Goal: Information Seeking & Learning: Learn about a topic

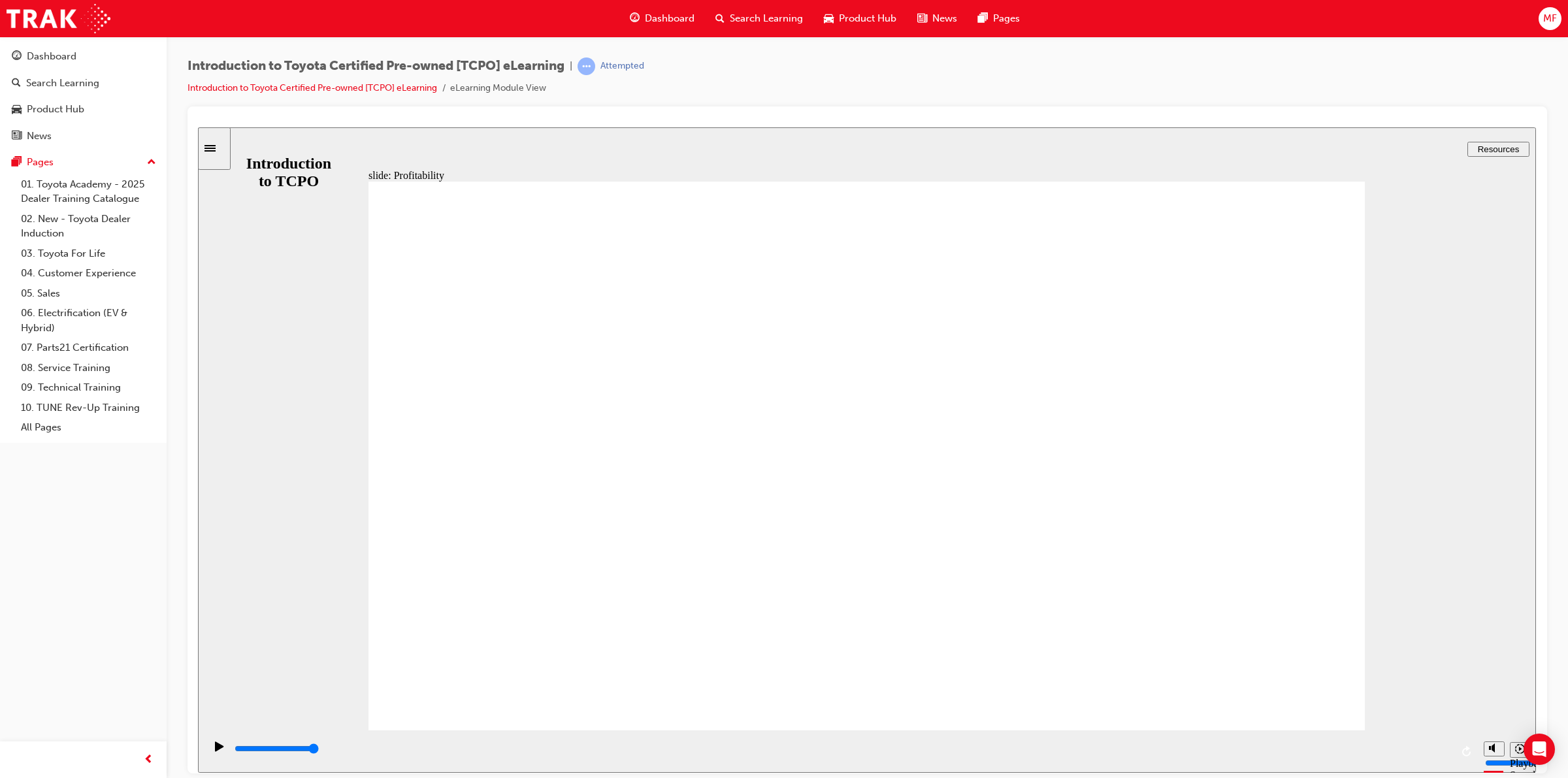
type input "7700"
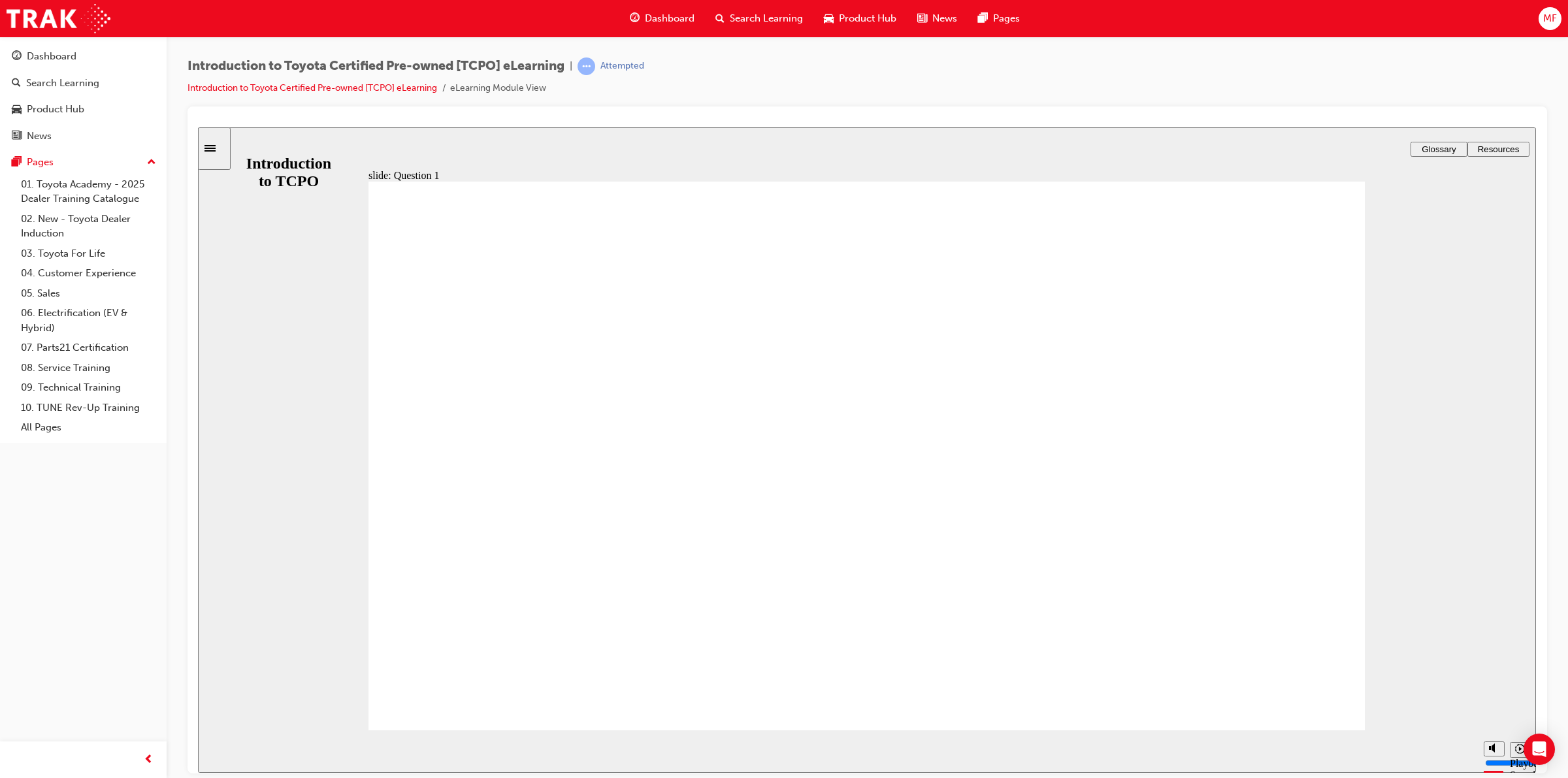
radio input "true"
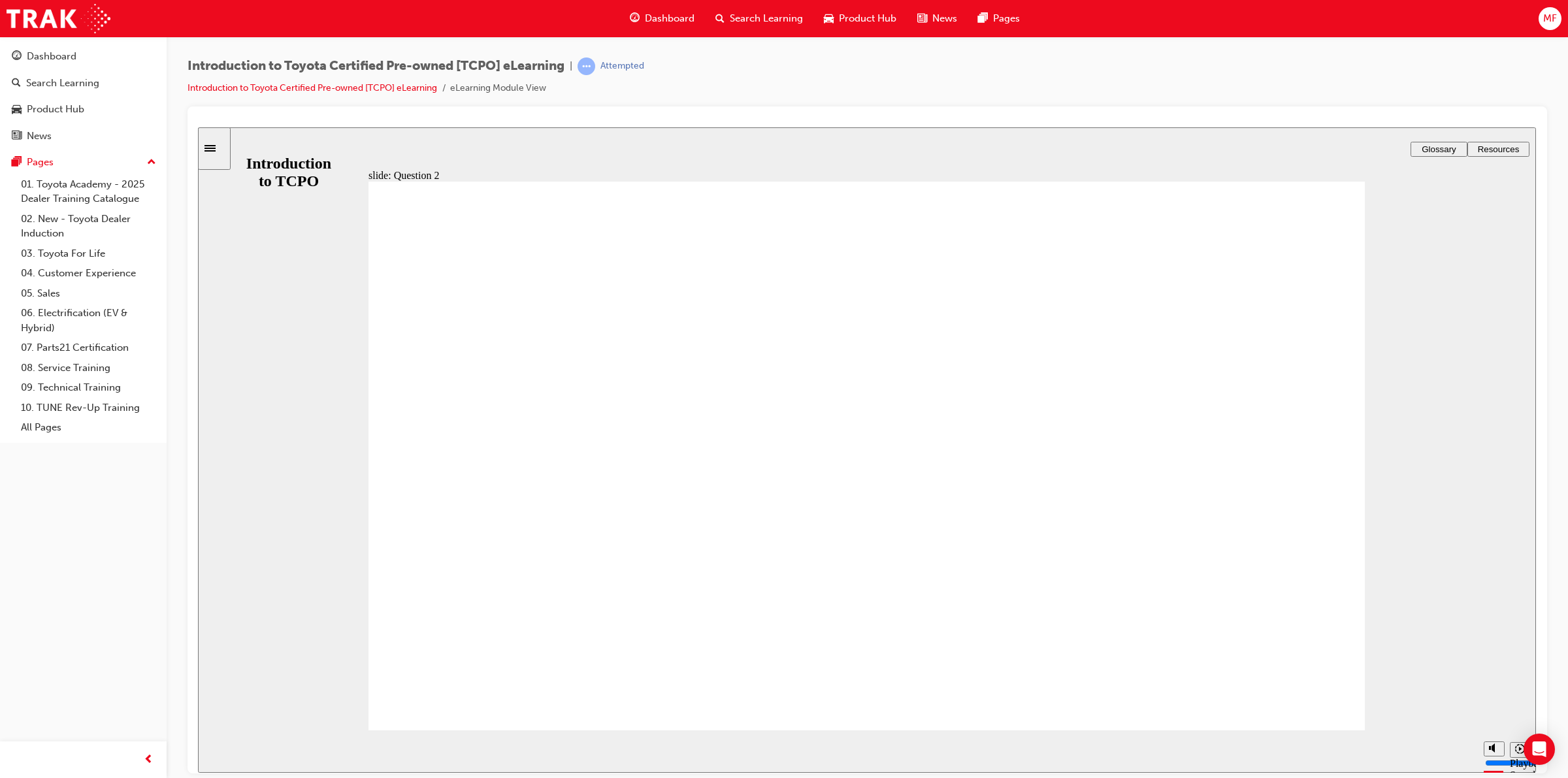
radio input "true"
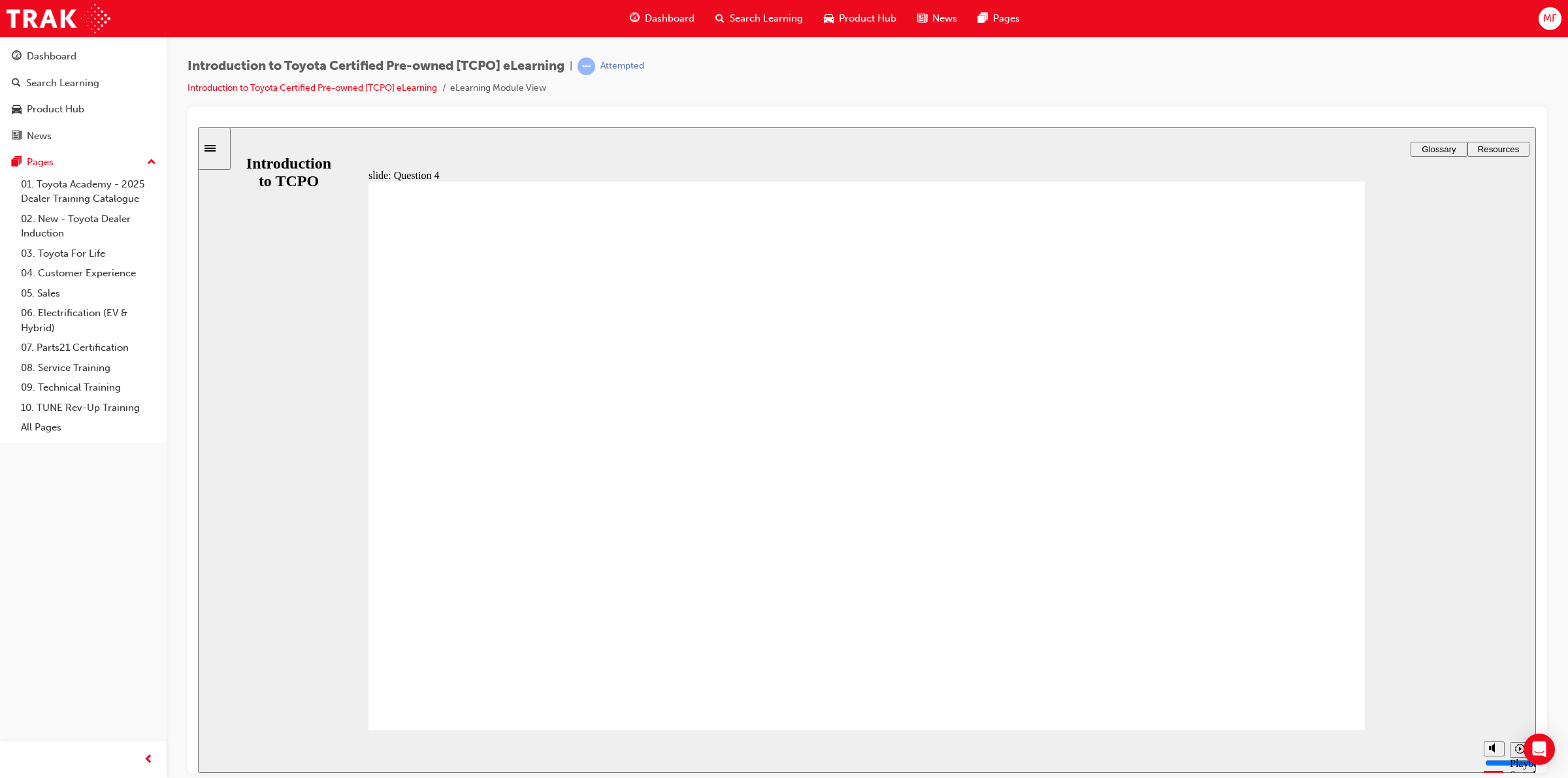
type input "4300"
click at [668, 20] on span "Dashboard" at bounding box center [669, 19] width 50 height 15
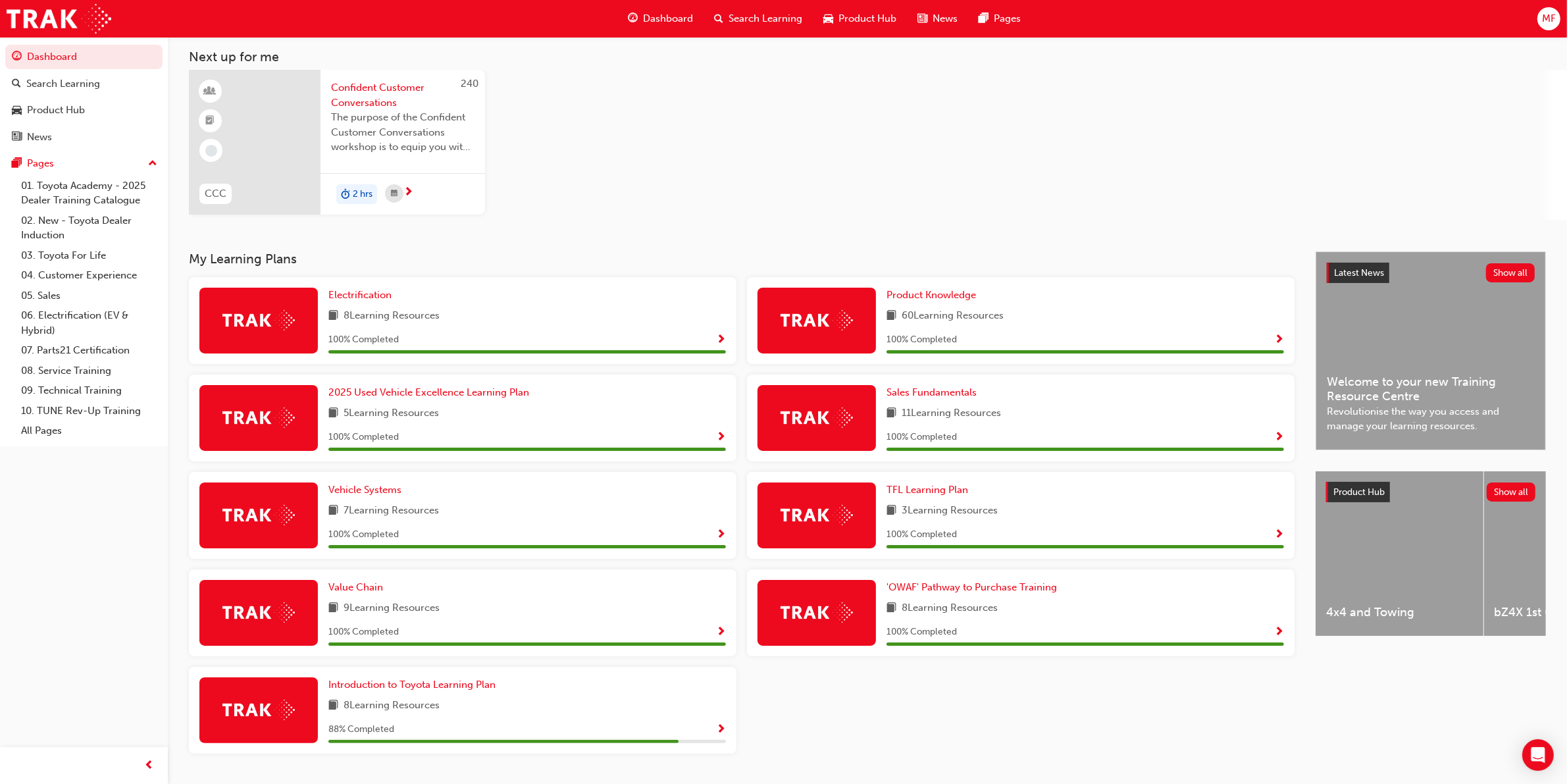
scroll to position [103, 0]
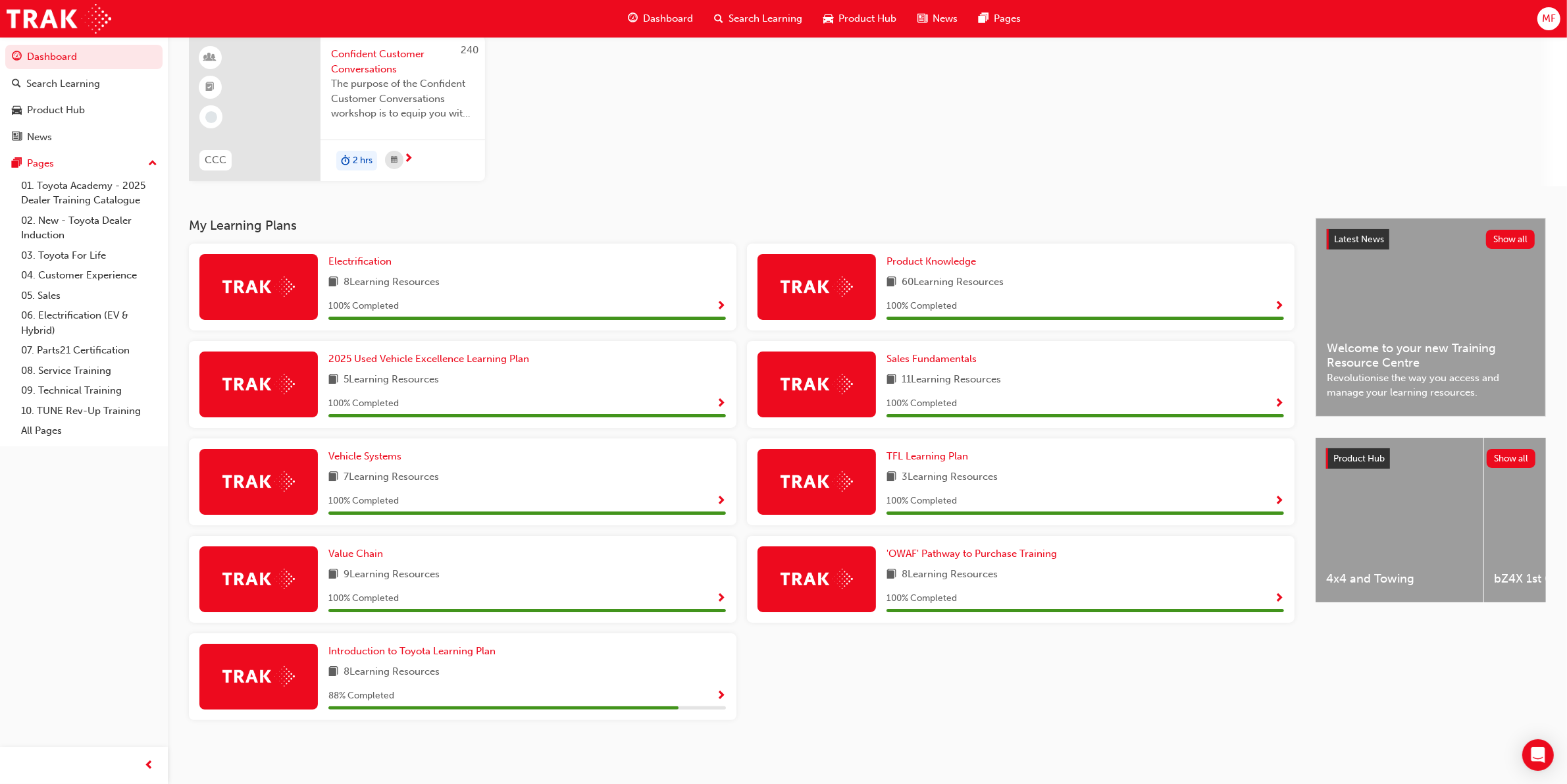
click at [276, 682] on img at bounding box center [259, 676] width 72 height 21
click at [375, 652] on span "Introduction to Toyota Learning Plan" at bounding box center [412, 651] width 167 height 12
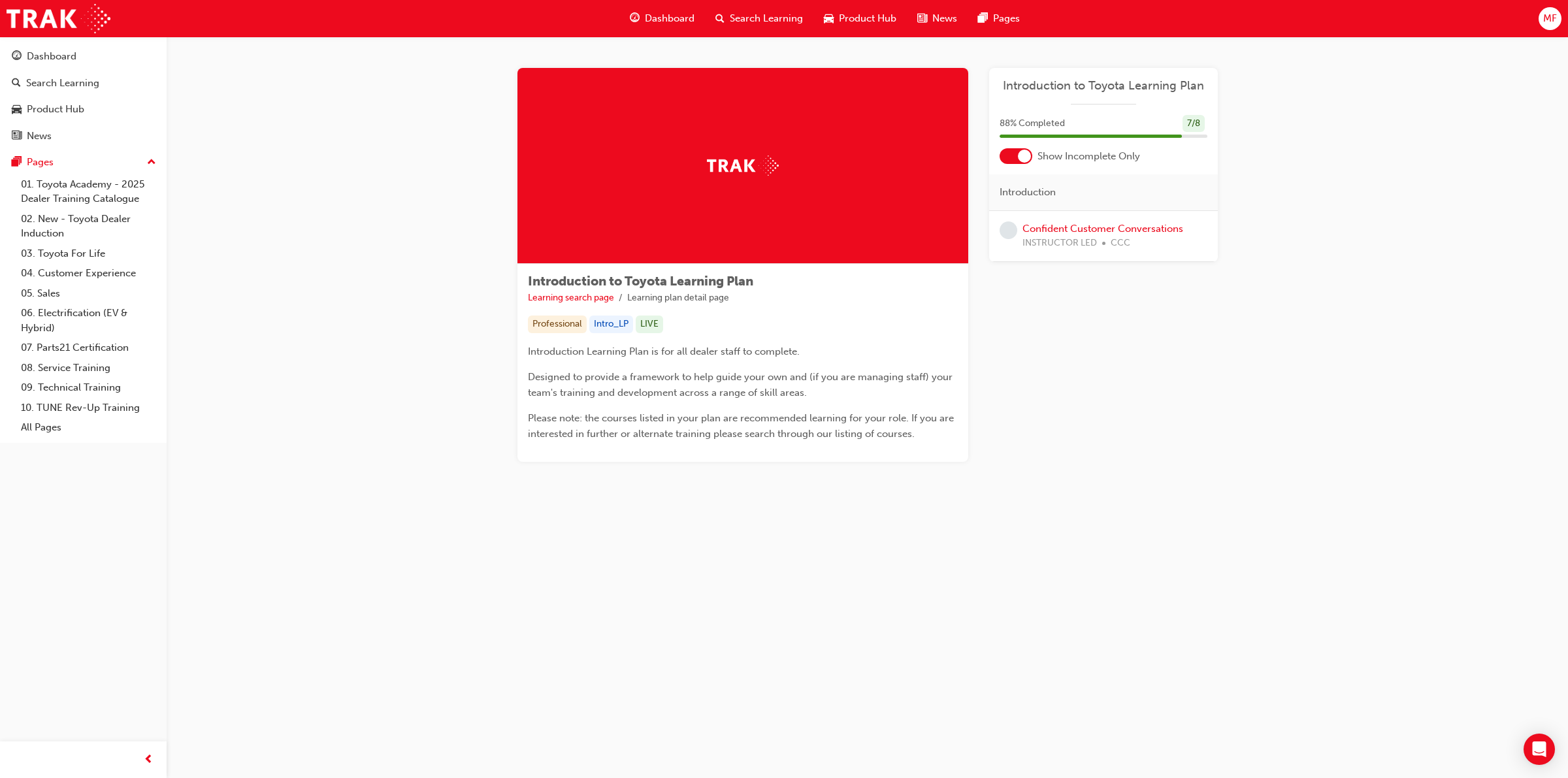
click at [1024, 158] on div at bounding box center [1024, 156] width 13 height 13
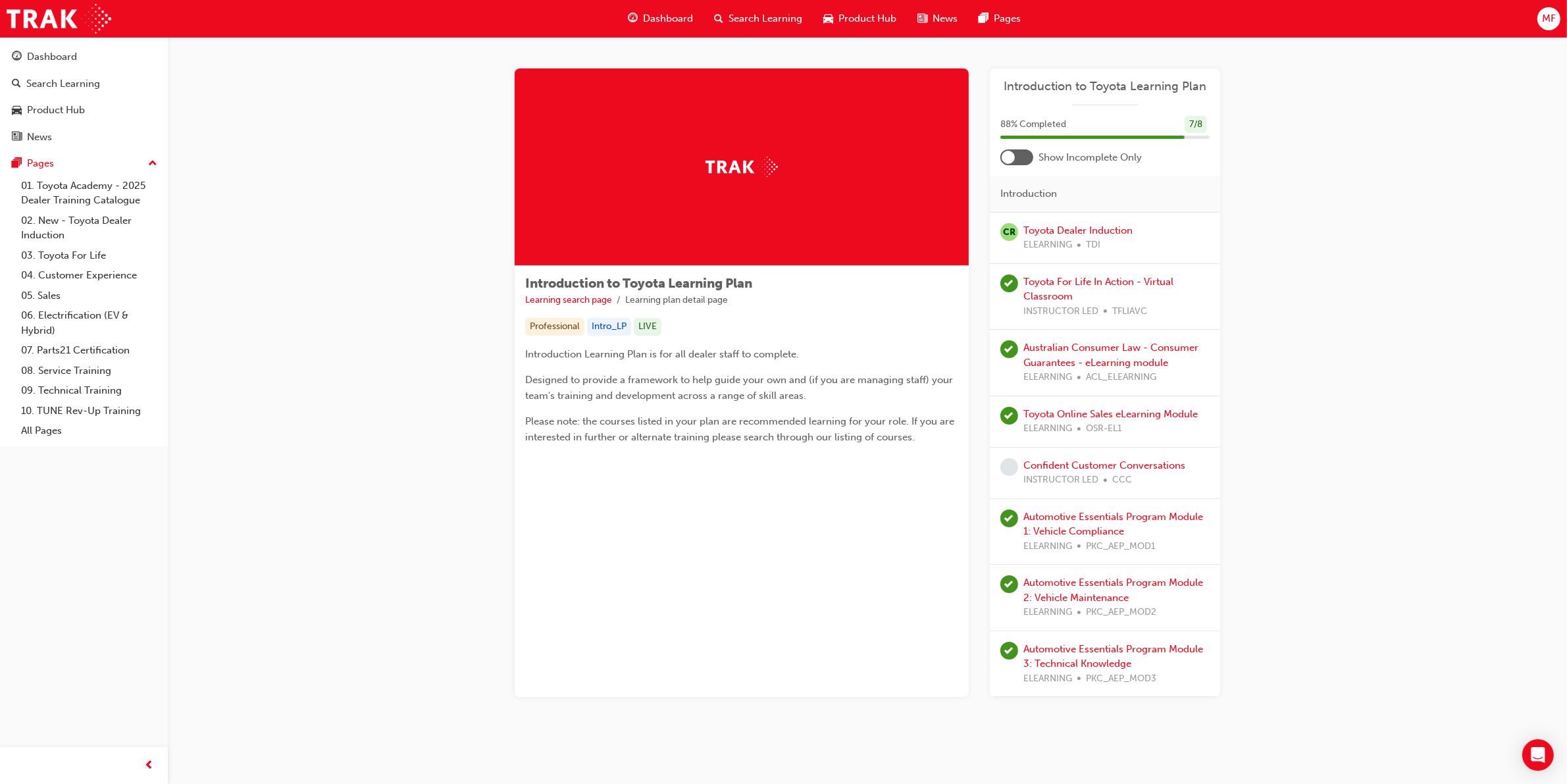
click at [1018, 159] on div at bounding box center [1017, 157] width 33 height 16
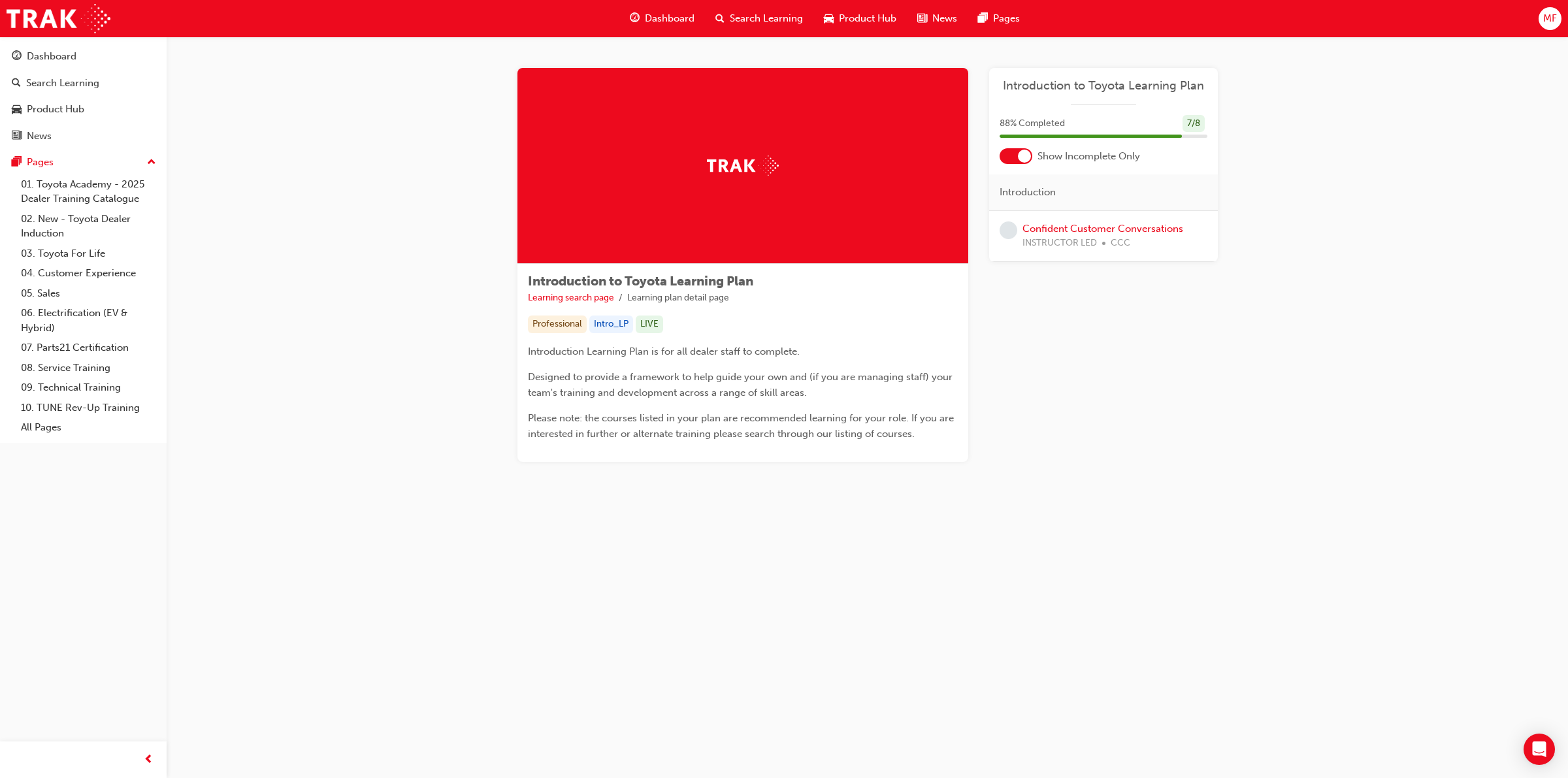
click at [675, 17] on span "Dashboard" at bounding box center [669, 19] width 50 height 15
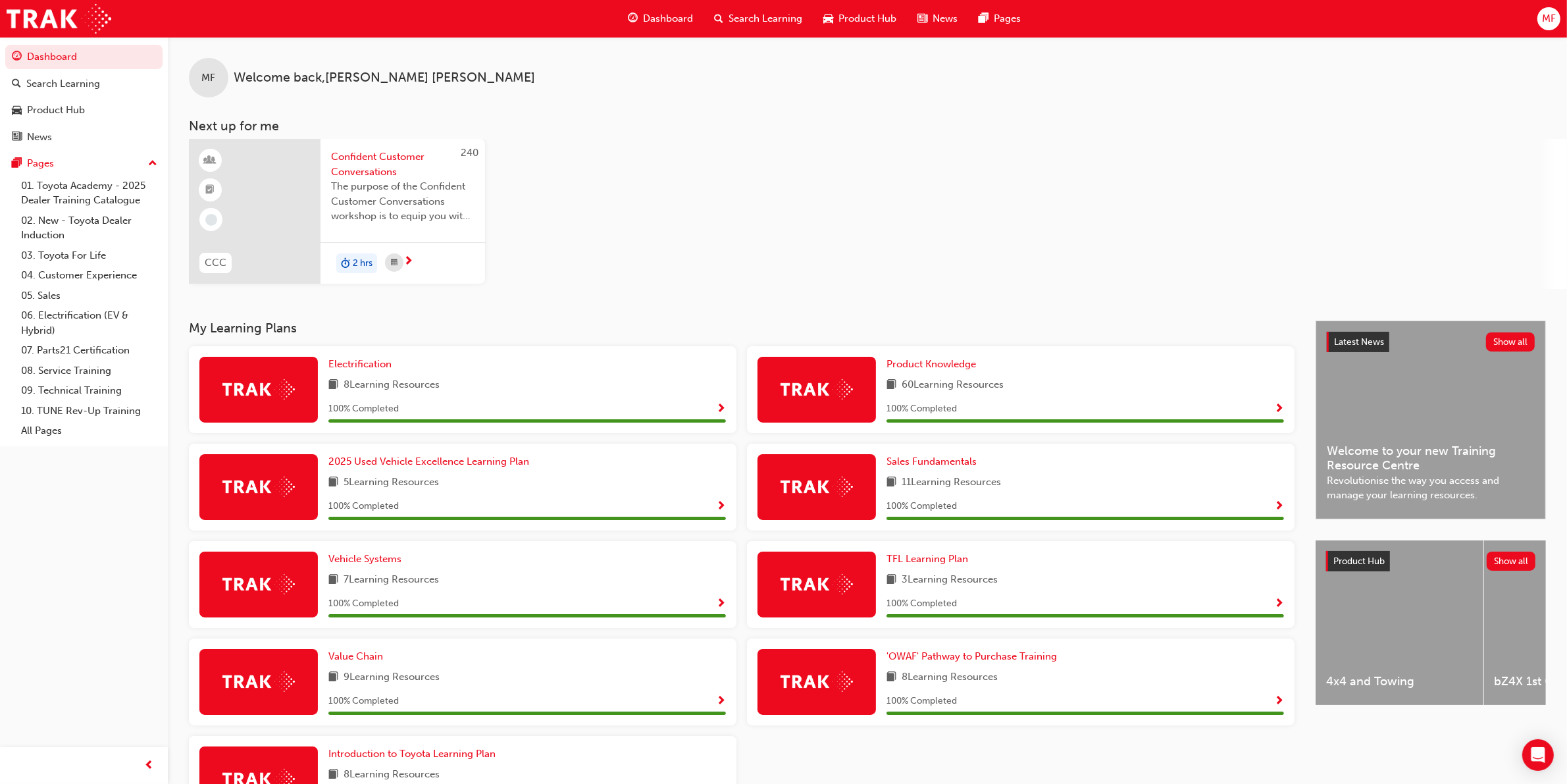
click at [849, 18] on span "Product Hub" at bounding box center [867, 19] width 58 height 15
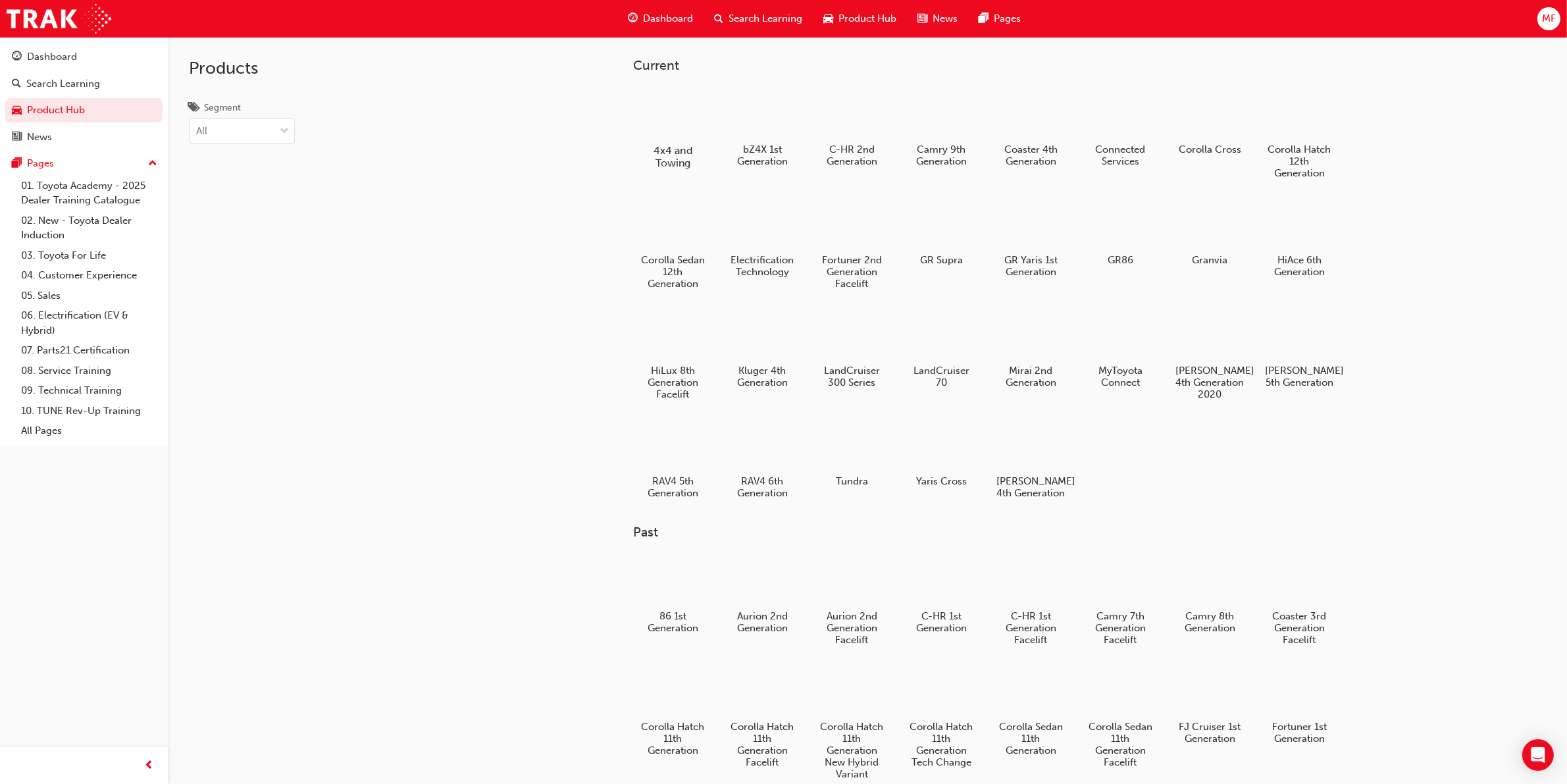
click at [669, 131] on div at bounding box center [673, 112] width 73 height 52
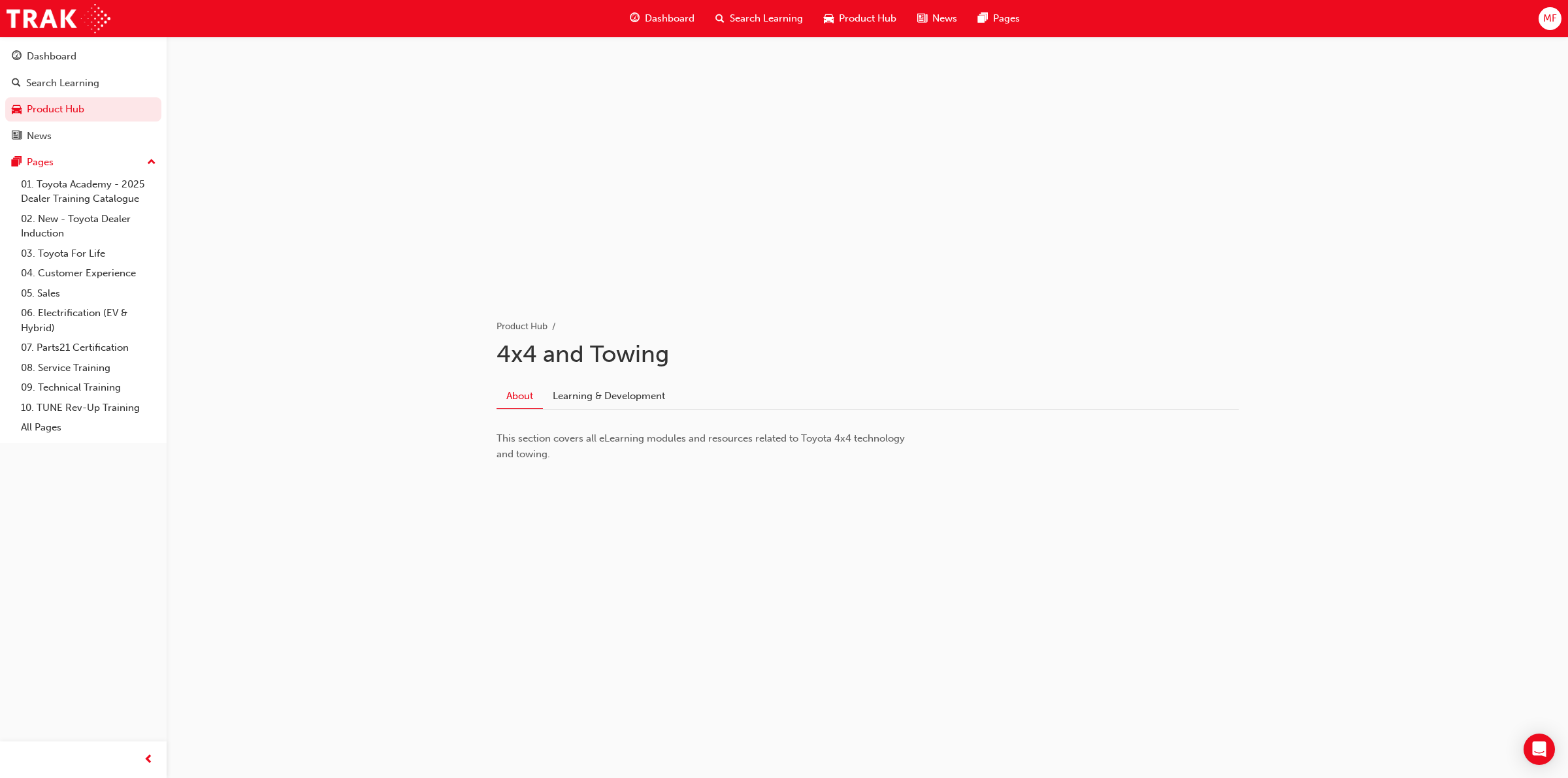
click at [853, 11] on span "Product Hub" at bounding box center [867, 19] width 57 height 15
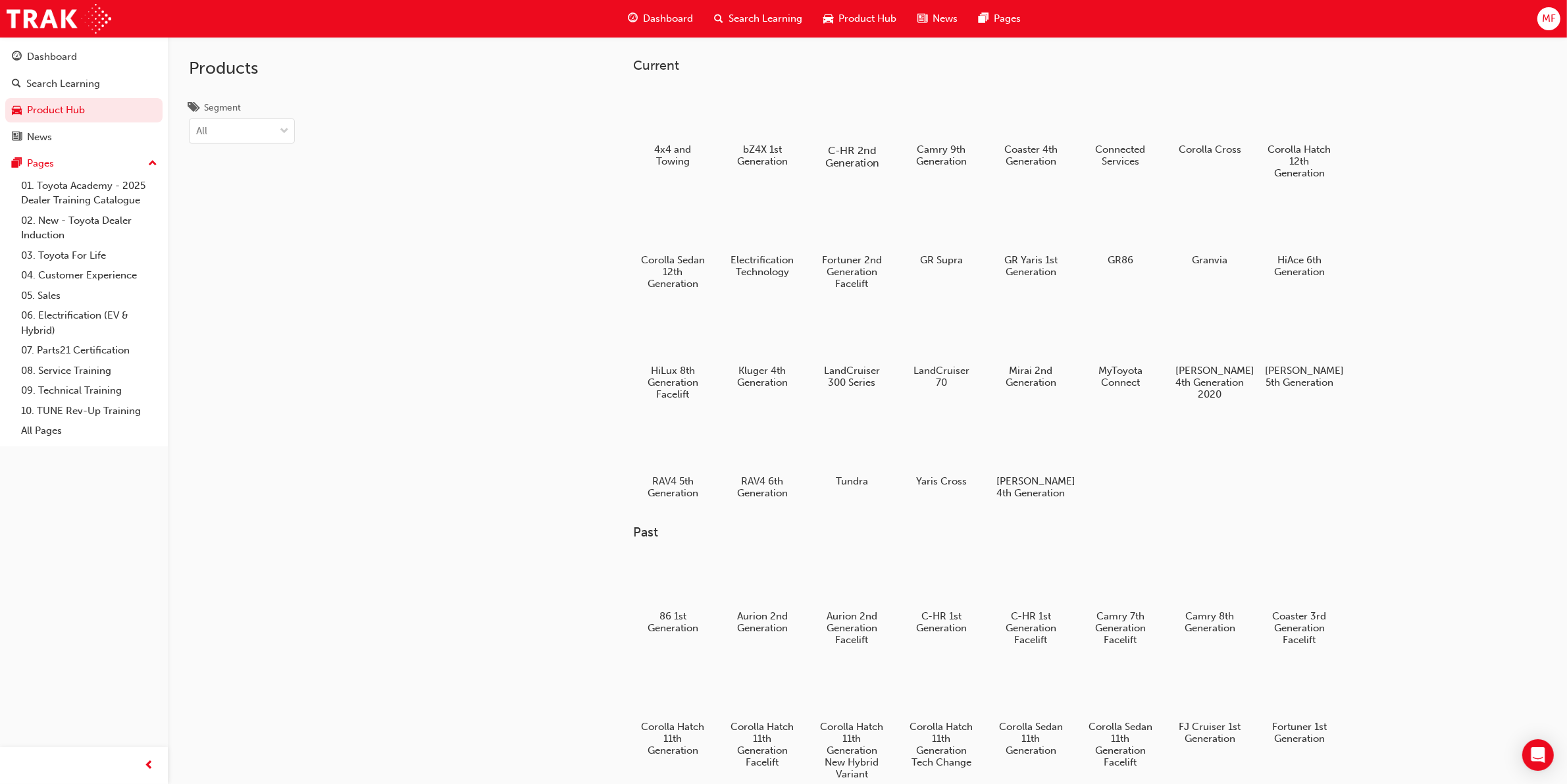
click at [844, 149] on h5 "C-HR 2nd Generation" at bounding box center [852, 156] width 73 height 25
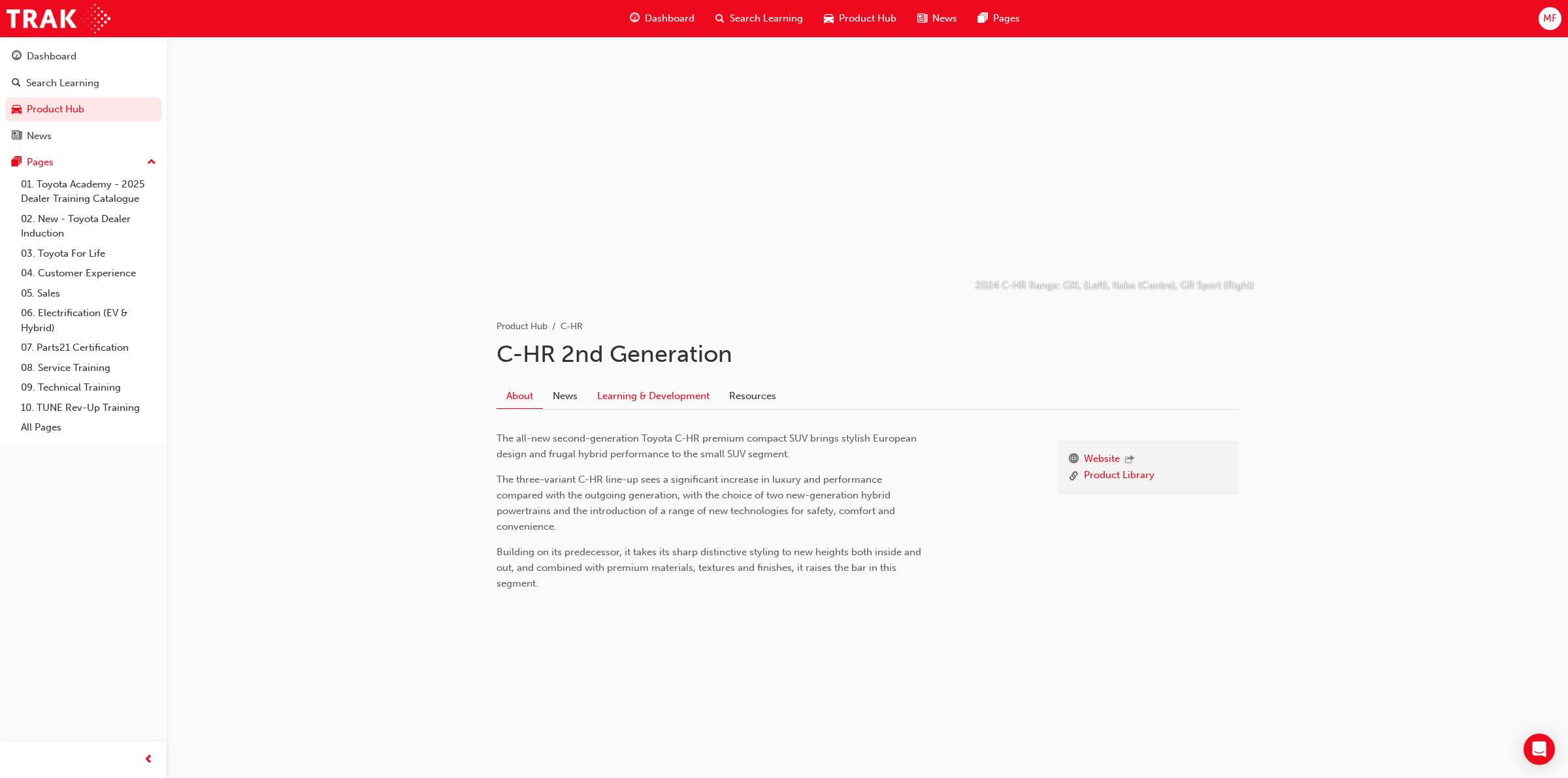
click at [678, 403] on link "Learning & Development" at bounding box center [653, 396] width 132 height 24
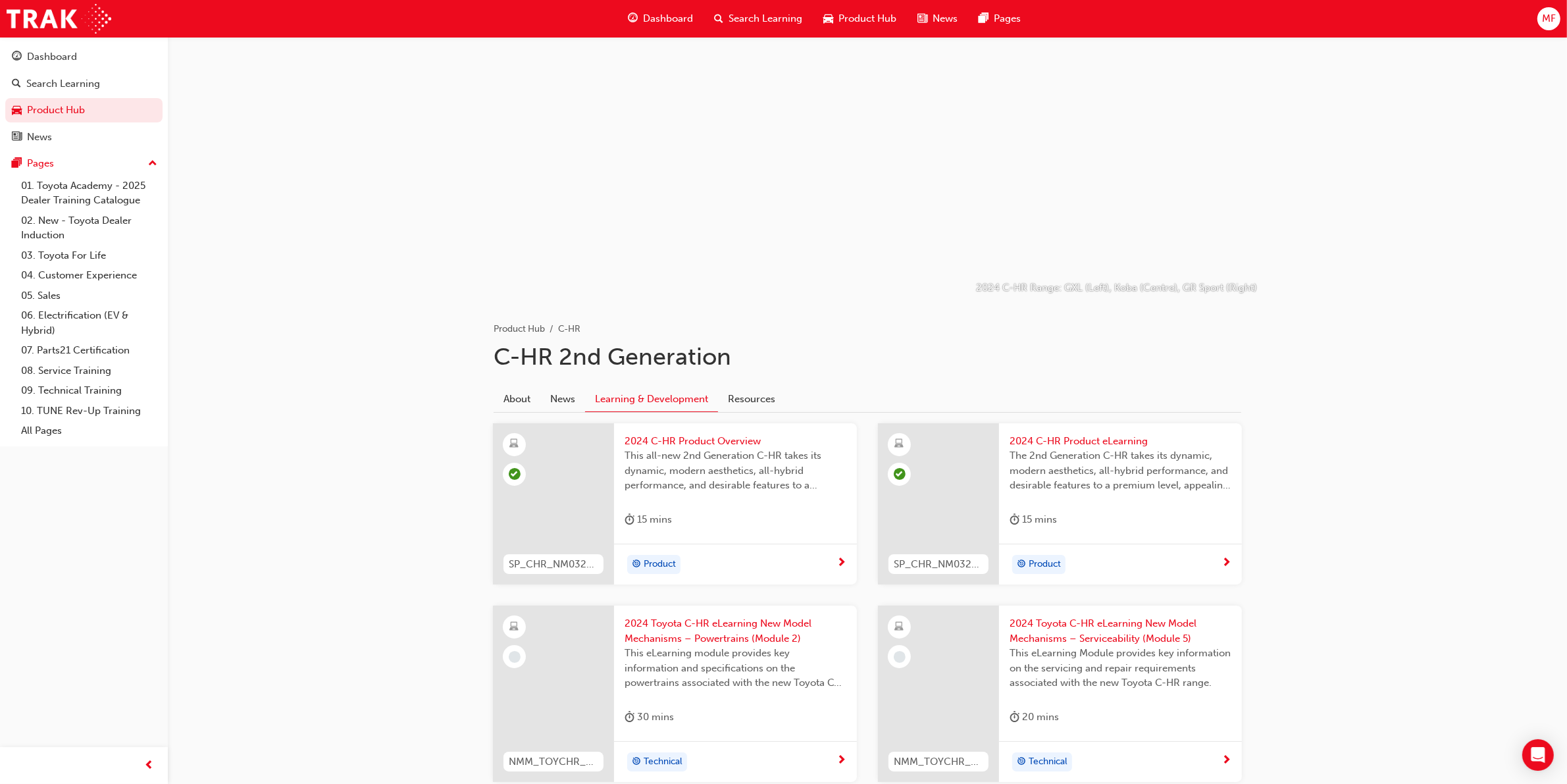
click at [689, 445] on span "2024 C-HR Product Overview" at bounding box center [736, 441] width 222 height 15
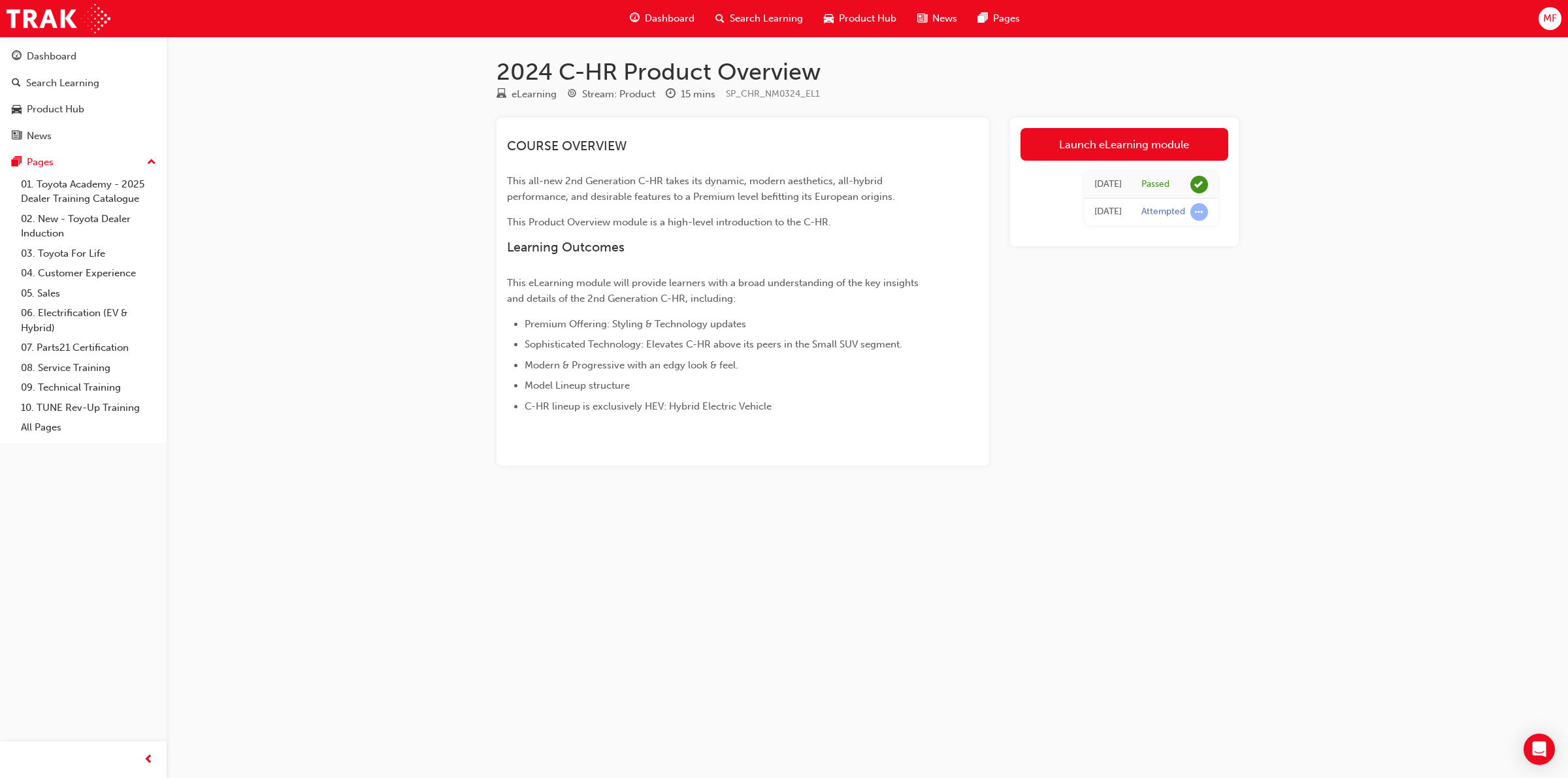
click at [655, 14] on span "Dashboard" at bounding box center [669, 19] width 50 height 15
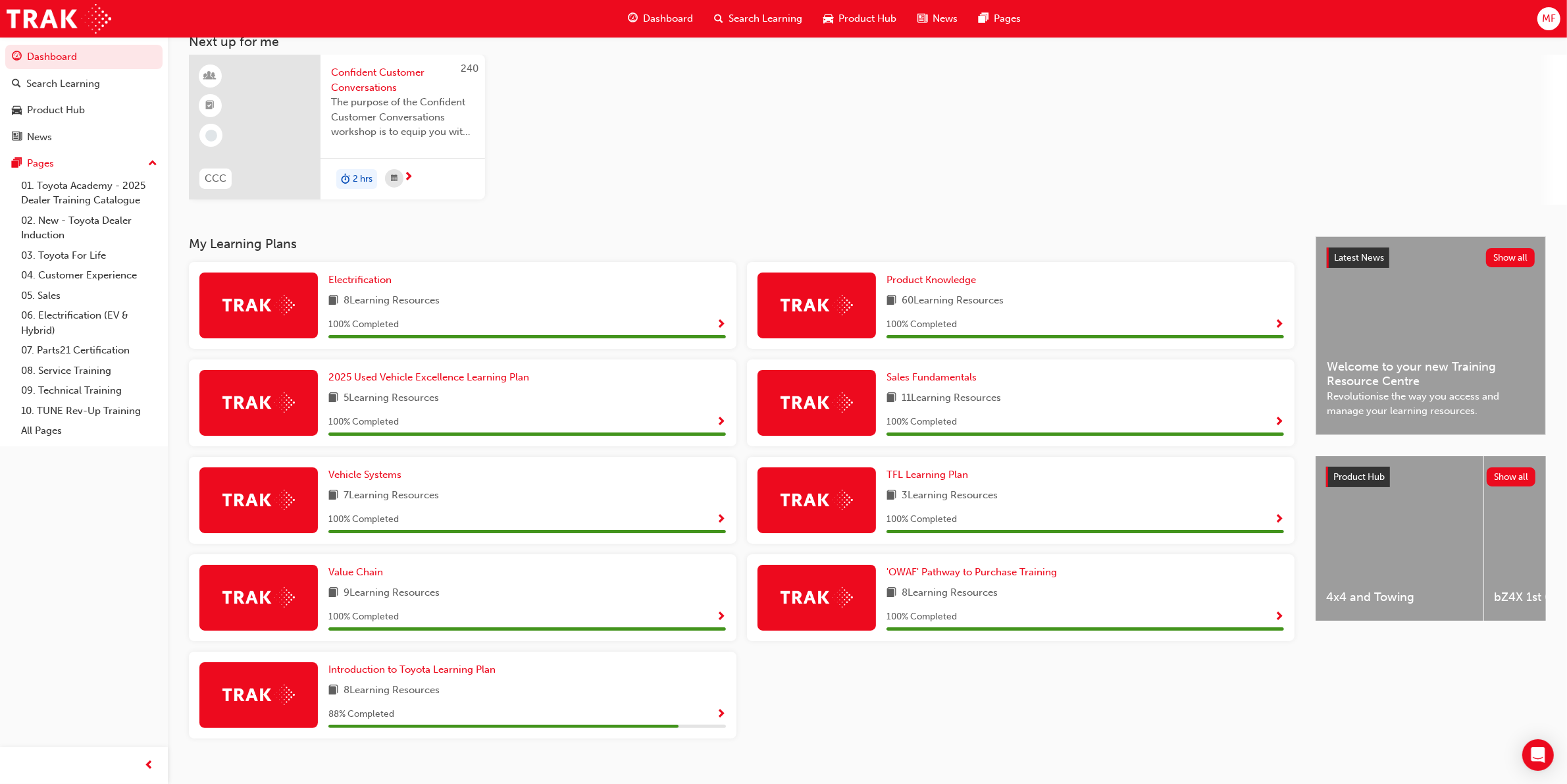
scroll to position [103, 0]
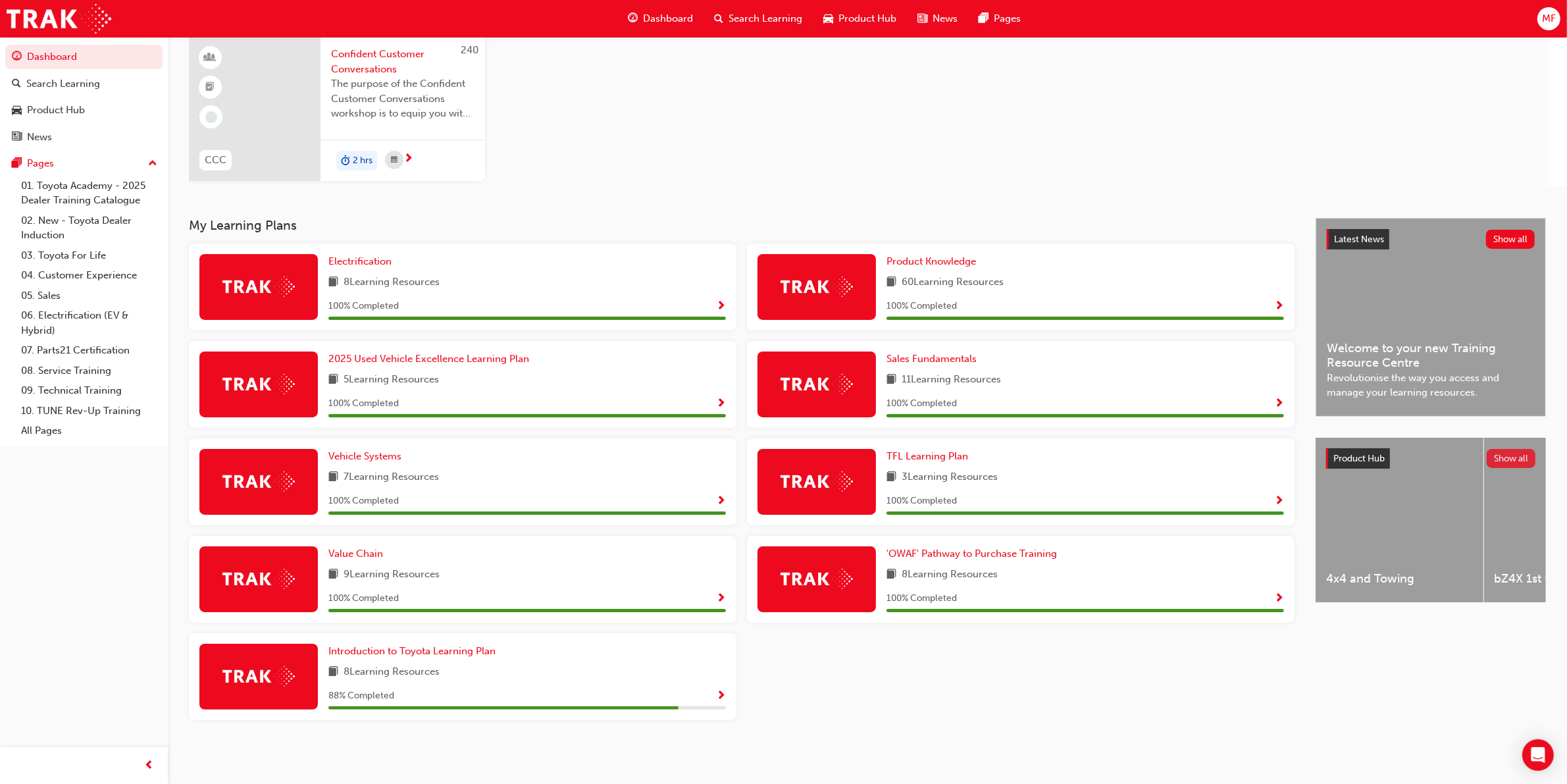
click at [1509, 454] on button "Show all" at bounding box center [1512, 458] width 49 height 19
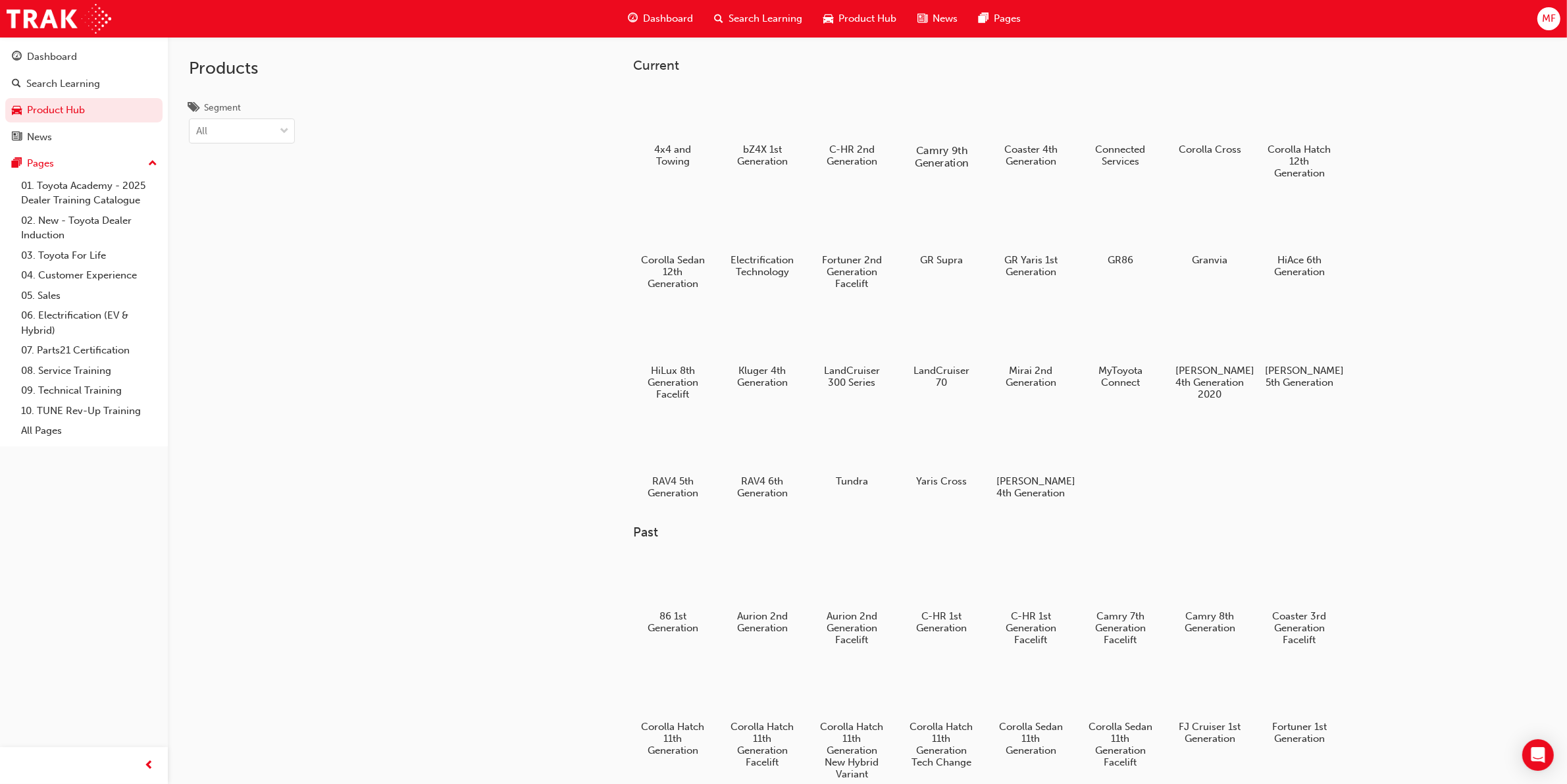
click at [976, 128] on div at bounding box center [941, 112] width 73 height 52
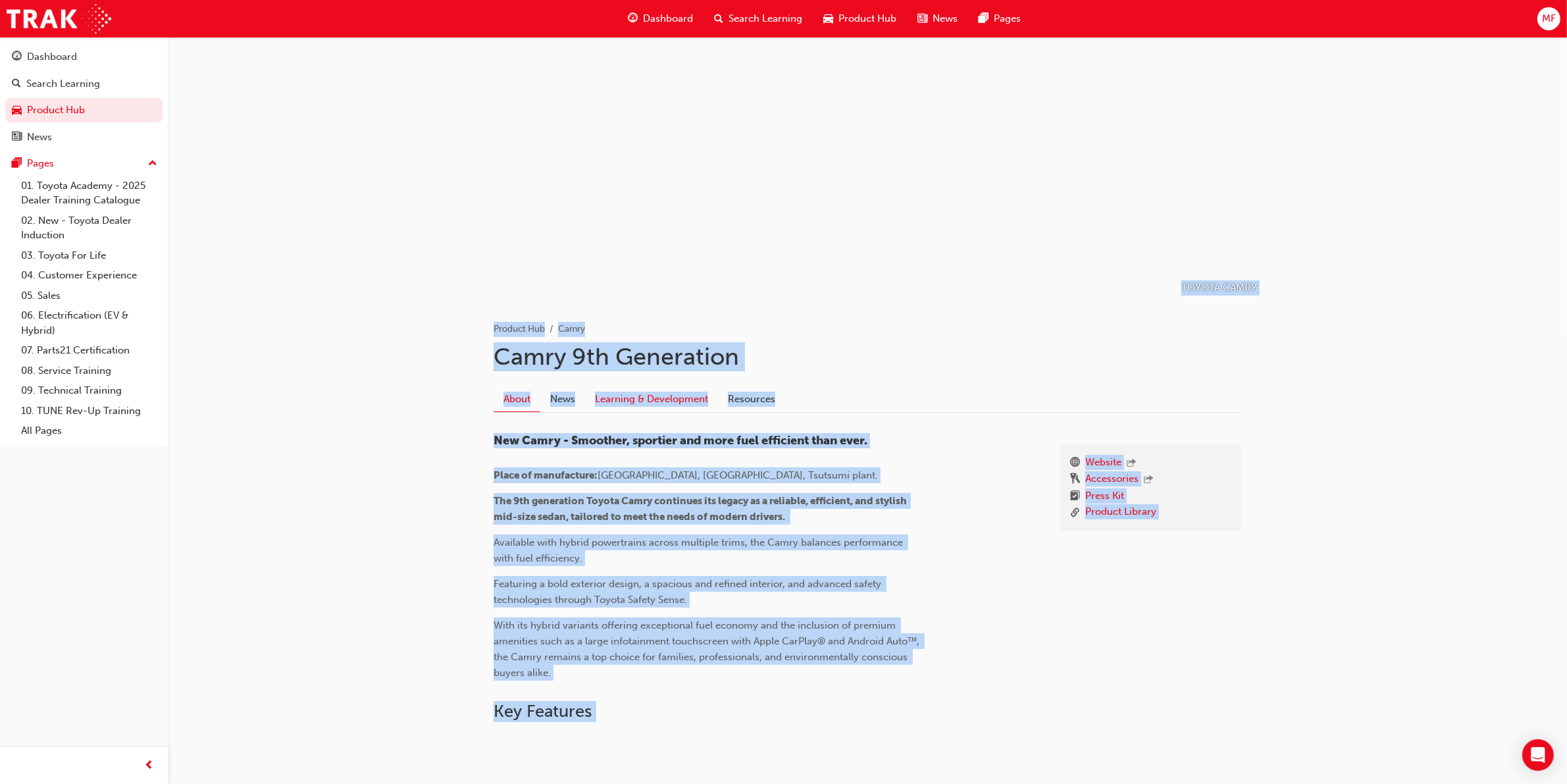
click at [666, 398] on link "Learning & Development" at bounding box center [652, 399] width 133 height 25
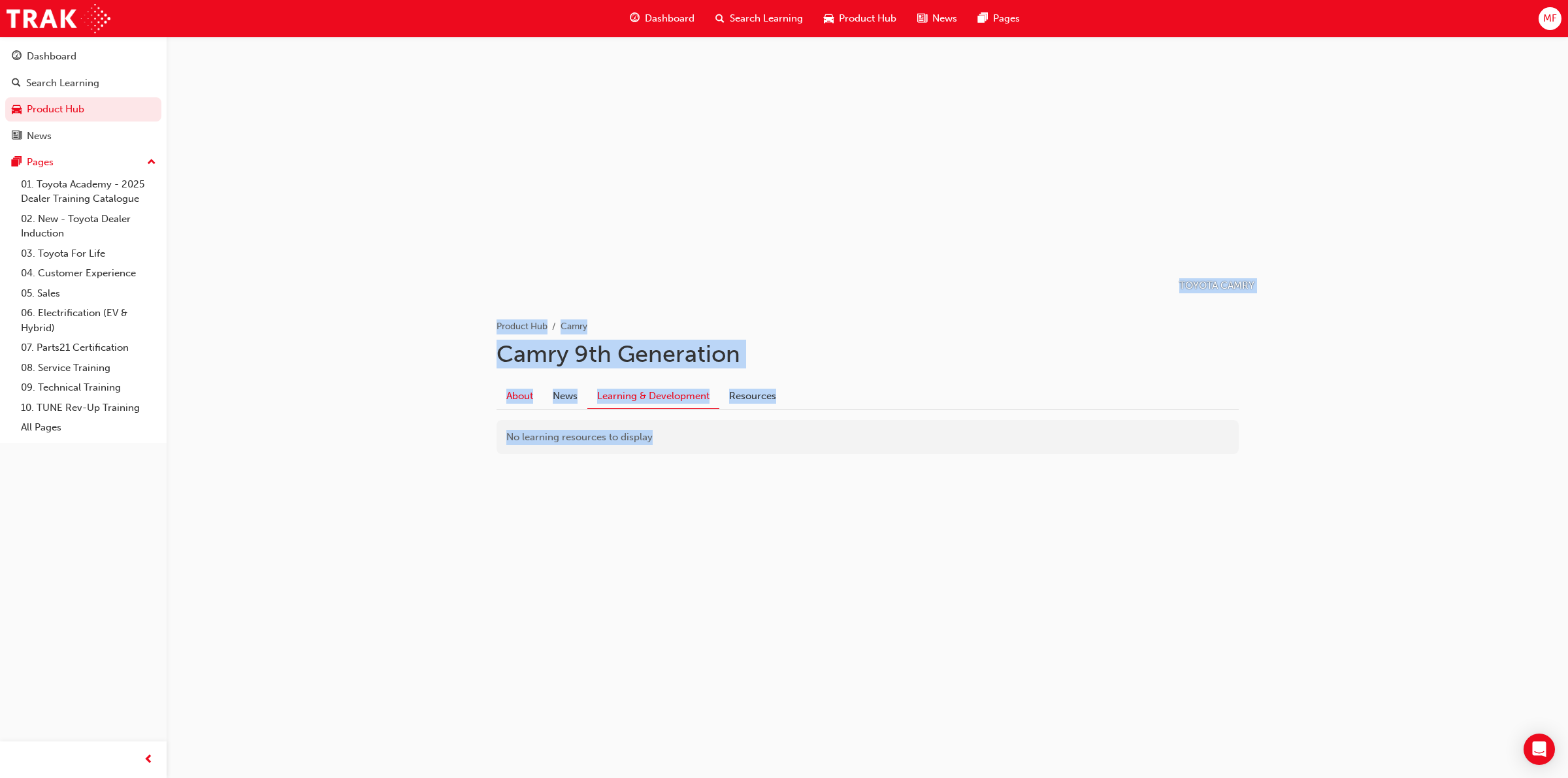
click at [513, 396] on link "About" at bounding box center [520, 396] width 47 height 24
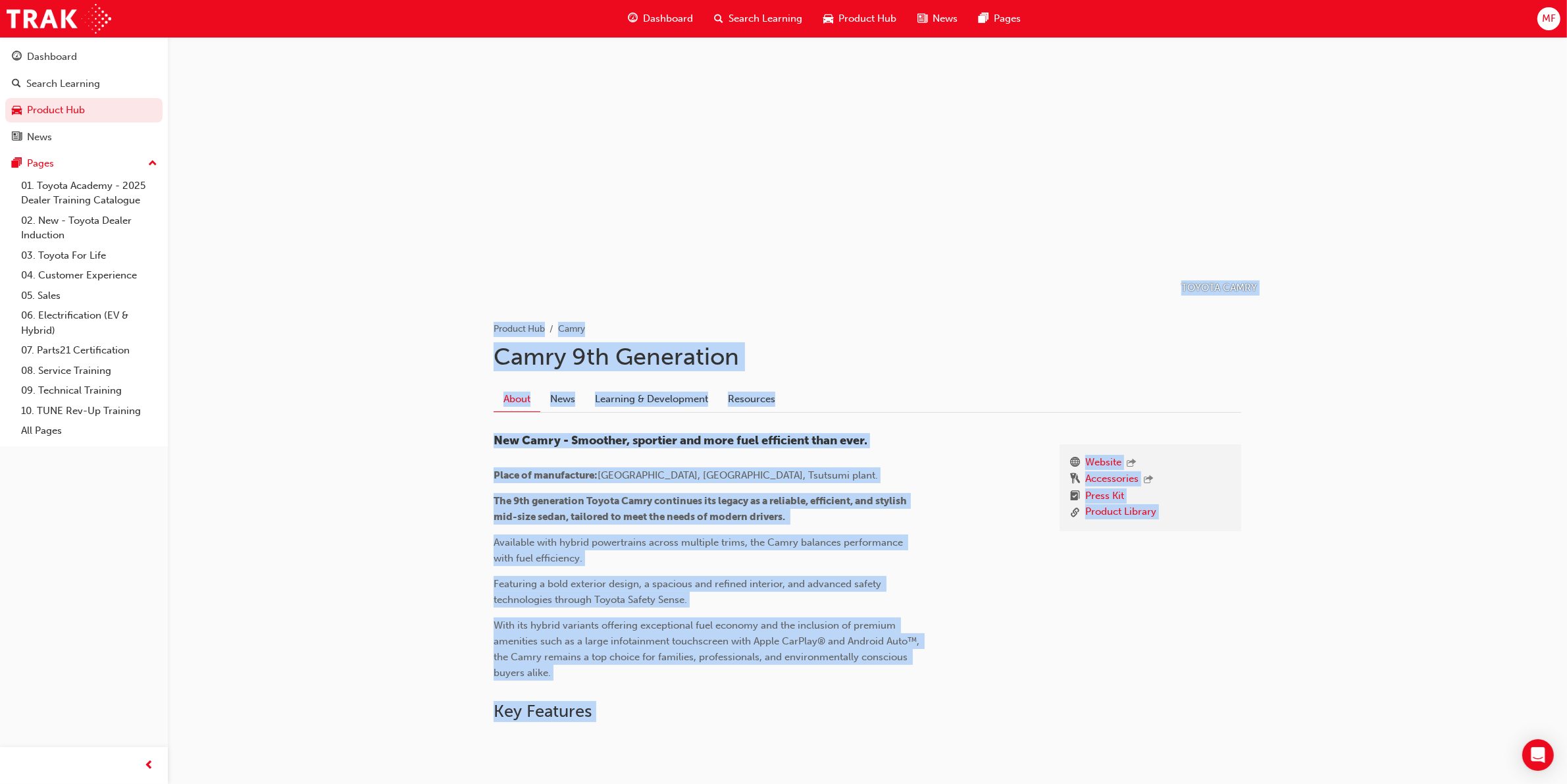
click at [749, 12] on span "Search Learning" at bounding box center [765, 19] width 74 height 15
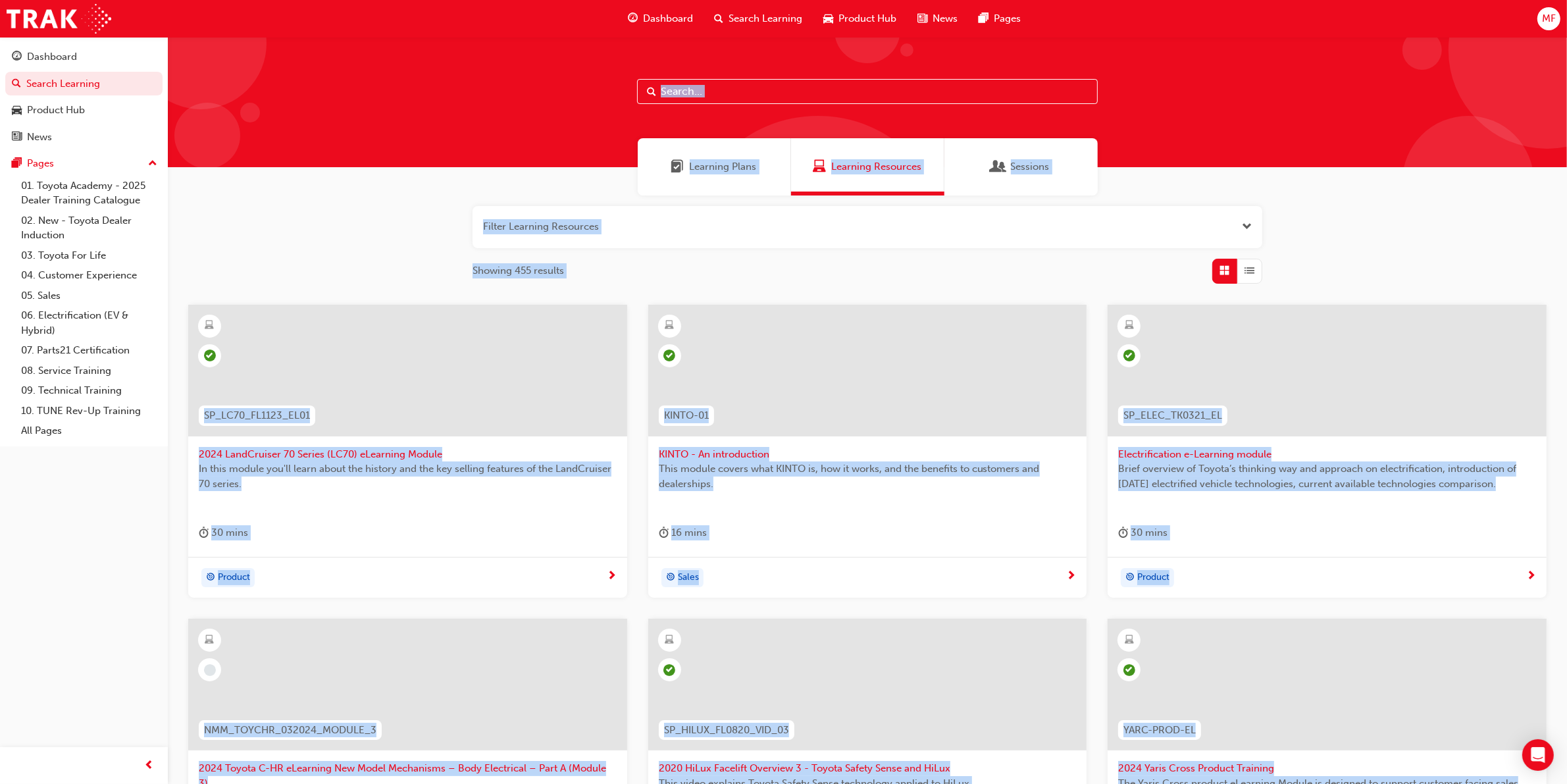
click at [299, 451] on span "2024 LandCruiser 70 Series (LC70) eLearning Module" at bounding box center [408, 454] width 418 height 15
click at [1245, 220] on span "Open the filter" at bounding box center [1247, 227] width 10 height 15
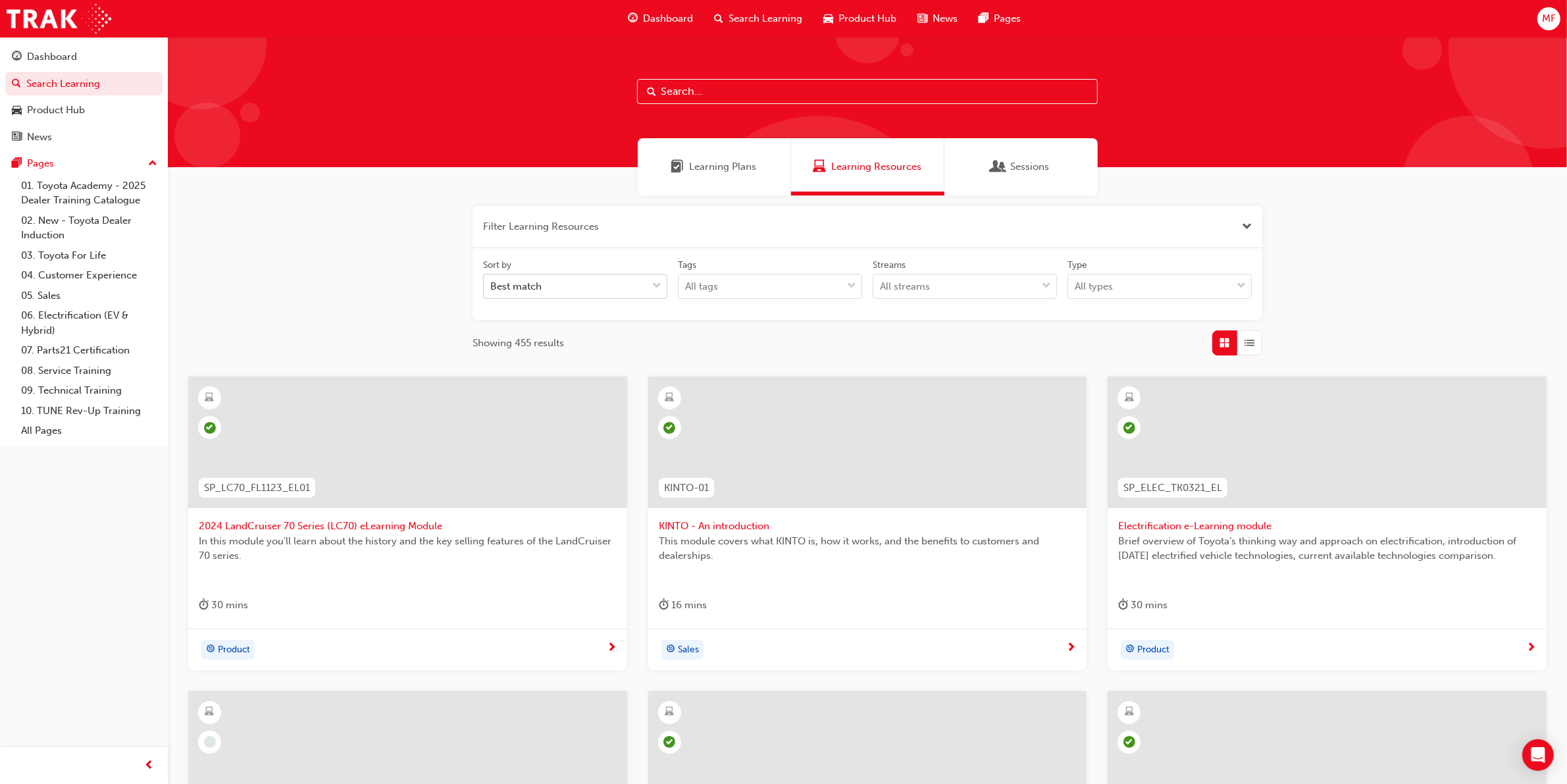
click at [653, 287] on span "down-icon" at bounding box center [656, 286] width 9 height 17
click at [492, 287] on input "Sort by Best match" at bounding box center [492, 286] width 2 height 12
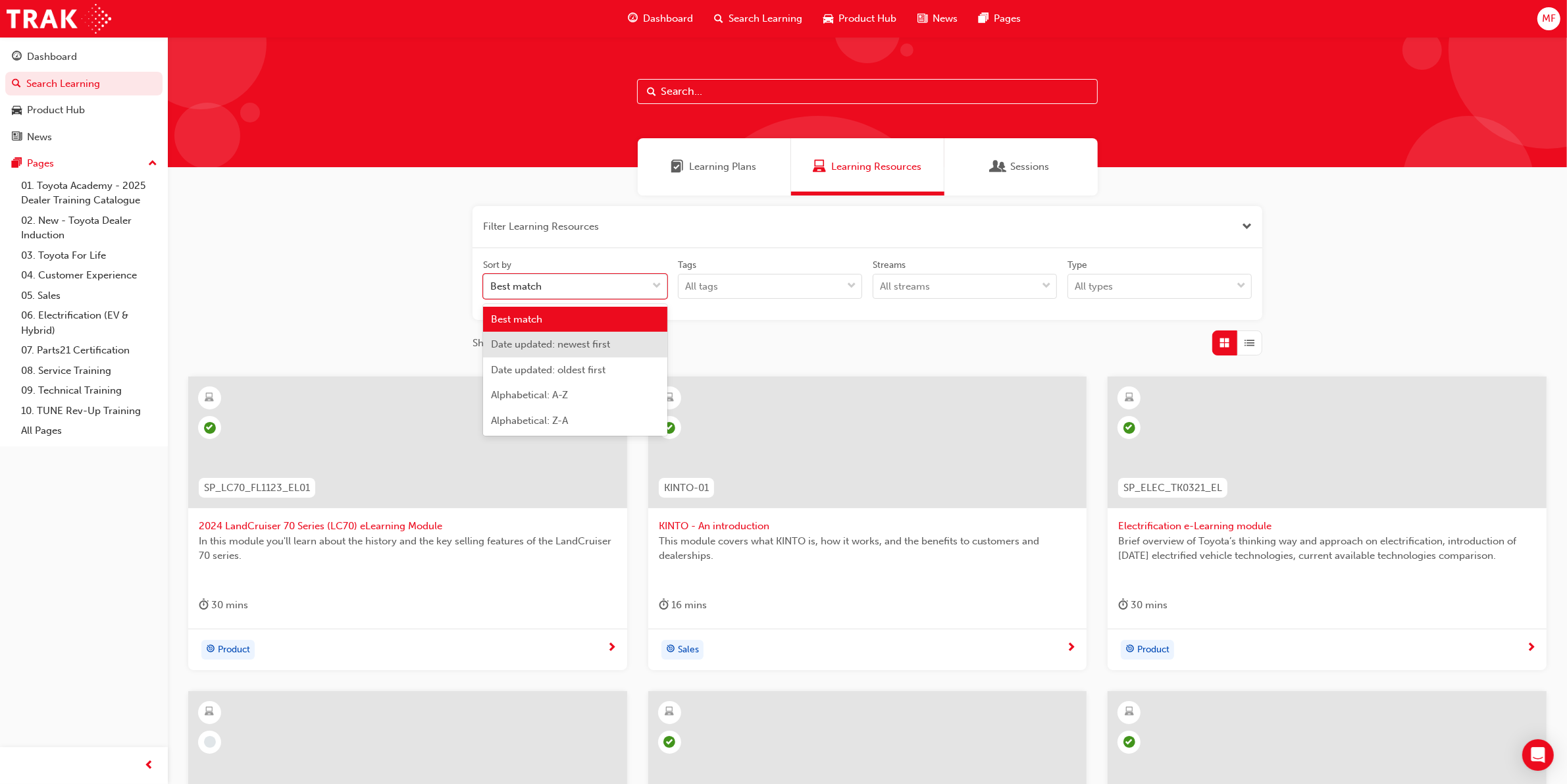
click at [626, 349] on div "Date updated: newest first" at bounding box center [575, 344] width 184 height 25
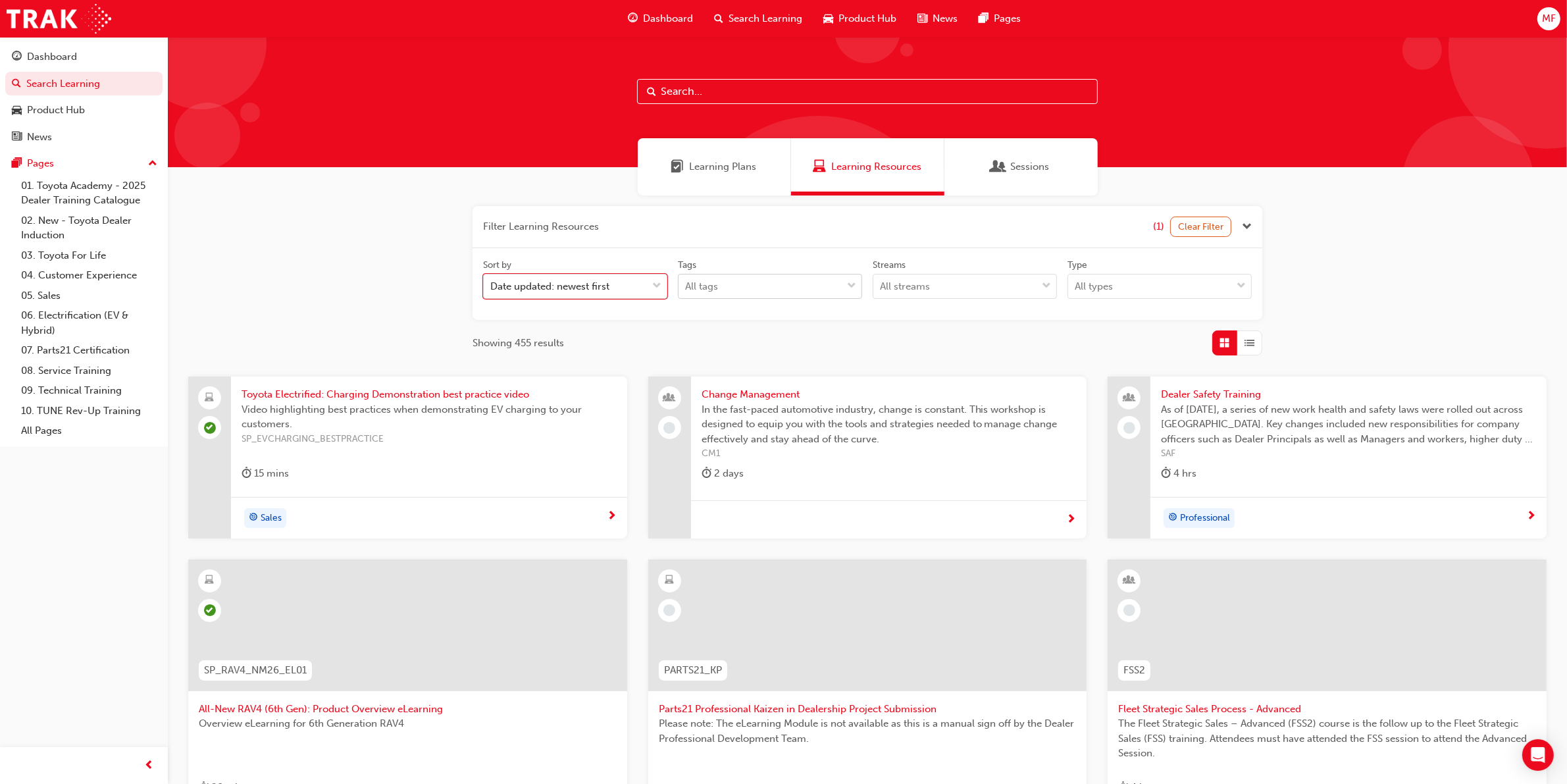
click at [857, 288] on div "tagOptions" at bounding box center [852, 286] width 20 height 24
click at [686, 288] on input "Tags All tags" at bounding box center [686, 286] width 2 height 12
click at [1047, 290] on span "down-icon" at bounding box center [1047, 286] width 9 height 17
click at [881, 290] on input "Streams All streams" at bounding box center [881, 286] width 2 height 12
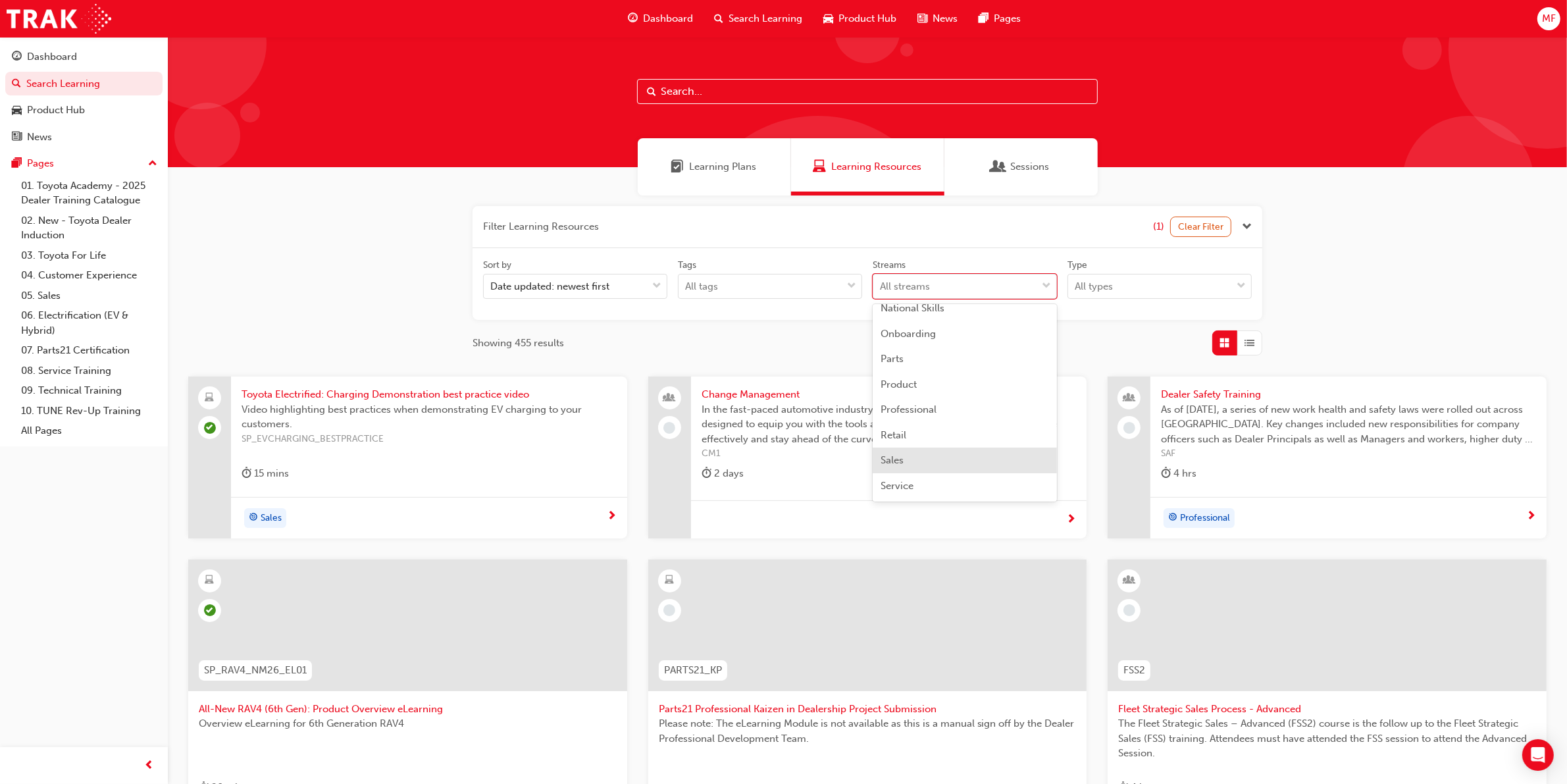
click at [981, 459] on div "Sales" at bounding box center [965, 459] width 184 height 25
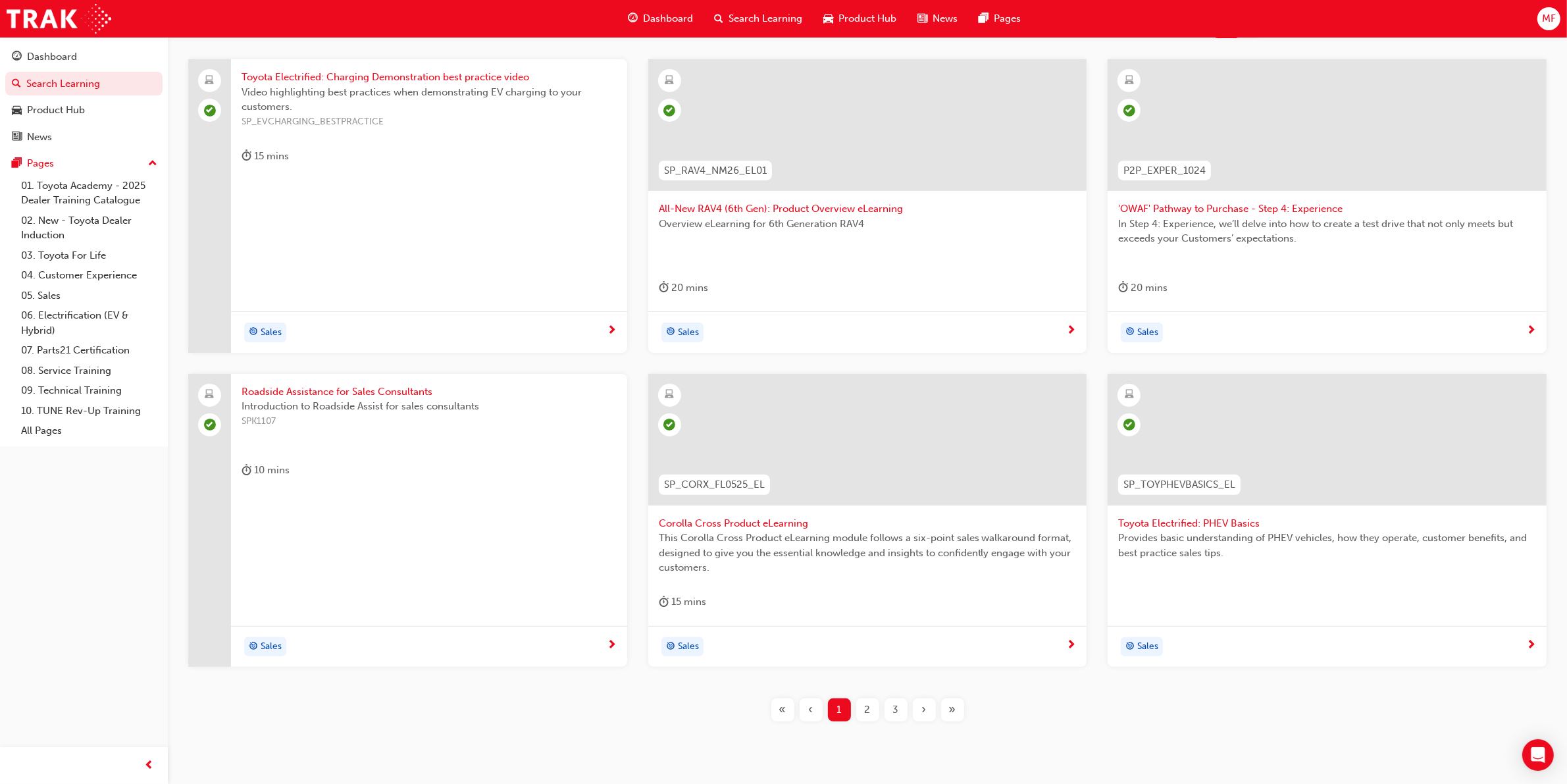
scroll to position [358, 0]
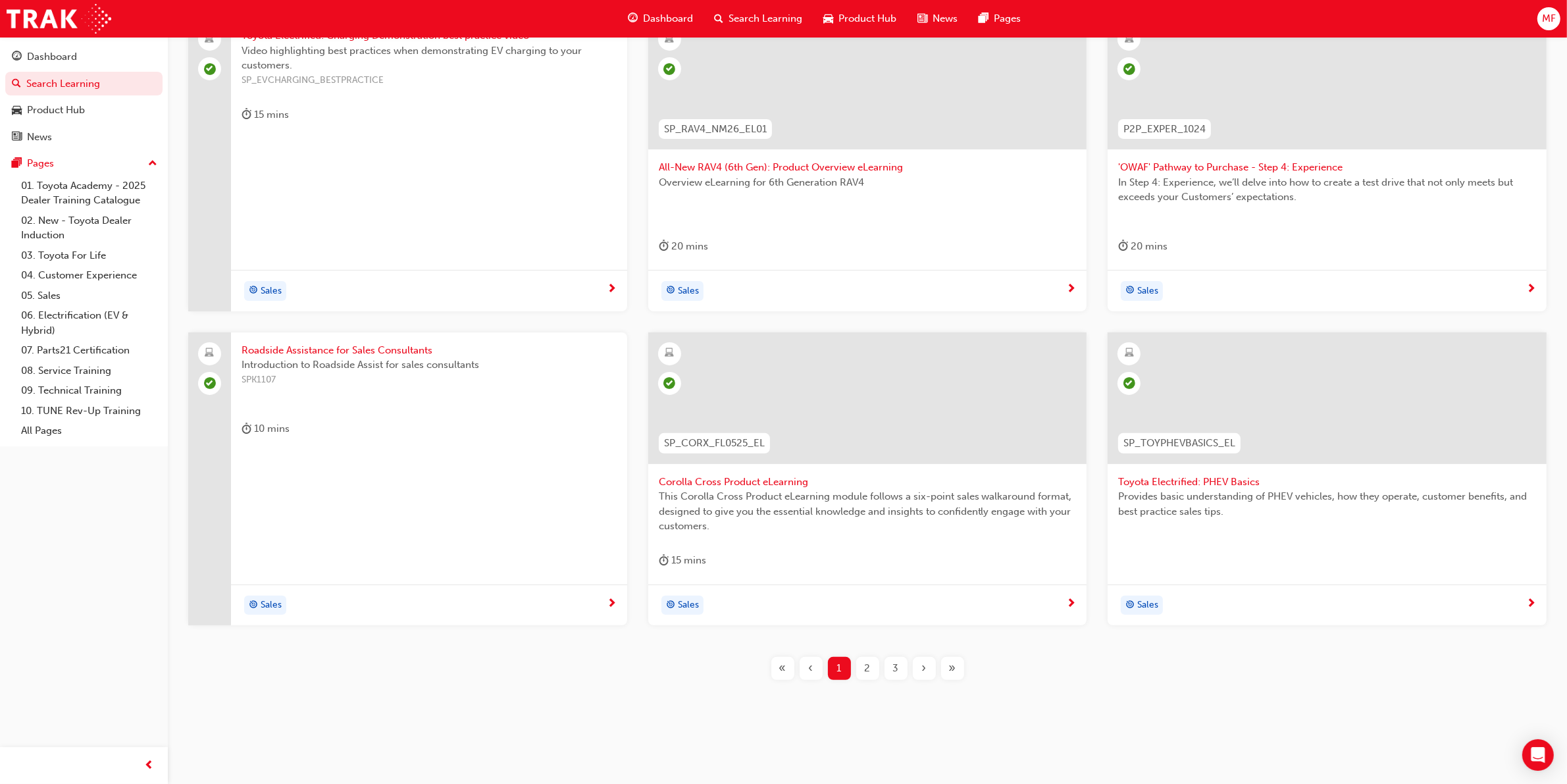
click at [867, 672] on span "2" at bounding box center [867, 668] width 6 height 15
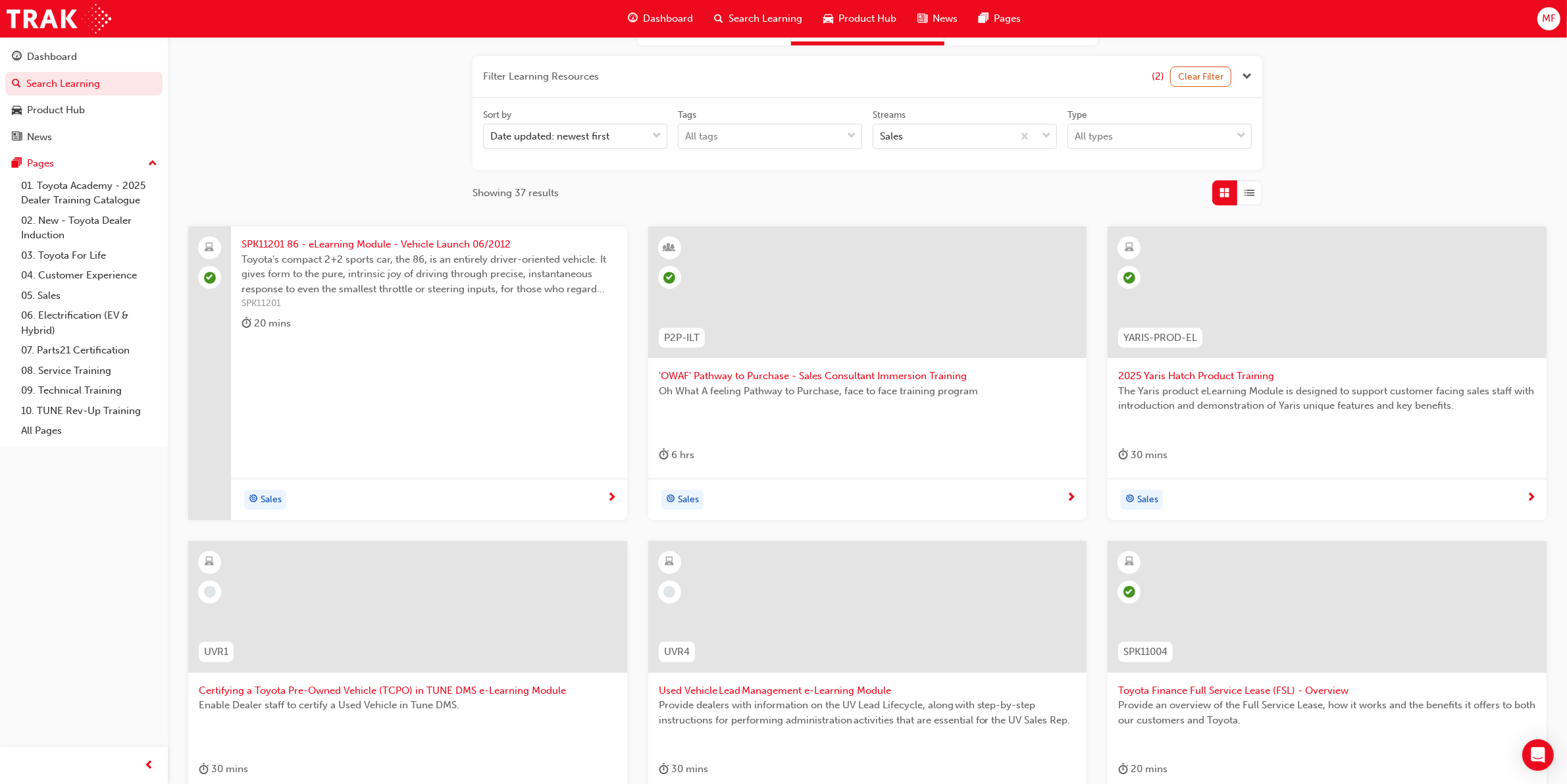
scroll to position [136, 0]
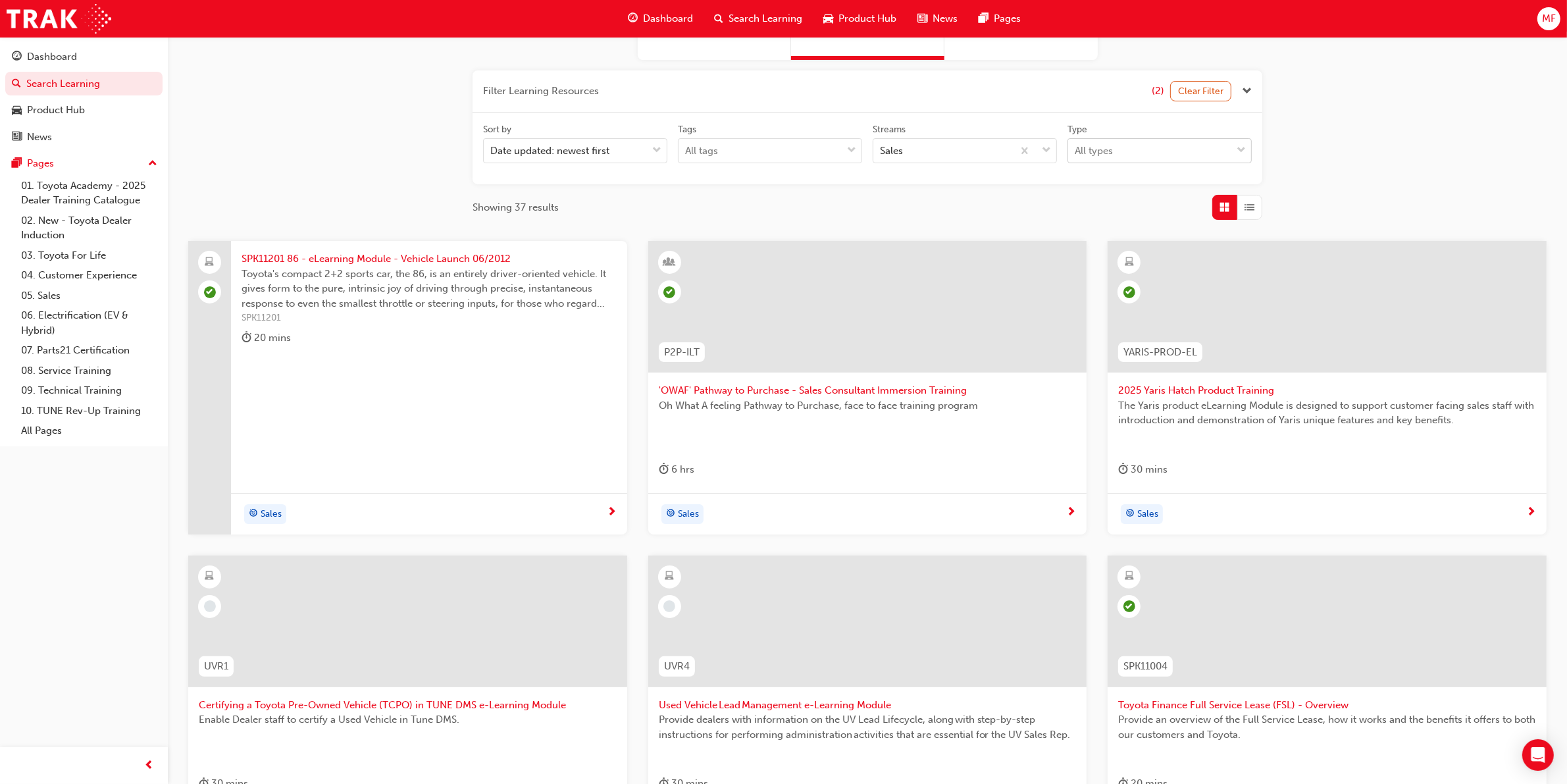
click at [1239, 148] on span "down-icon" at bounding box center [1241, 150] width 9 height 17
click at [1076, 148] on input "Type All types" at bounding box center [1076, 150] width 2 height 12
click at [1184, 178] on div "eLearning" at bounding box center [1160, 183] width 184 height 25
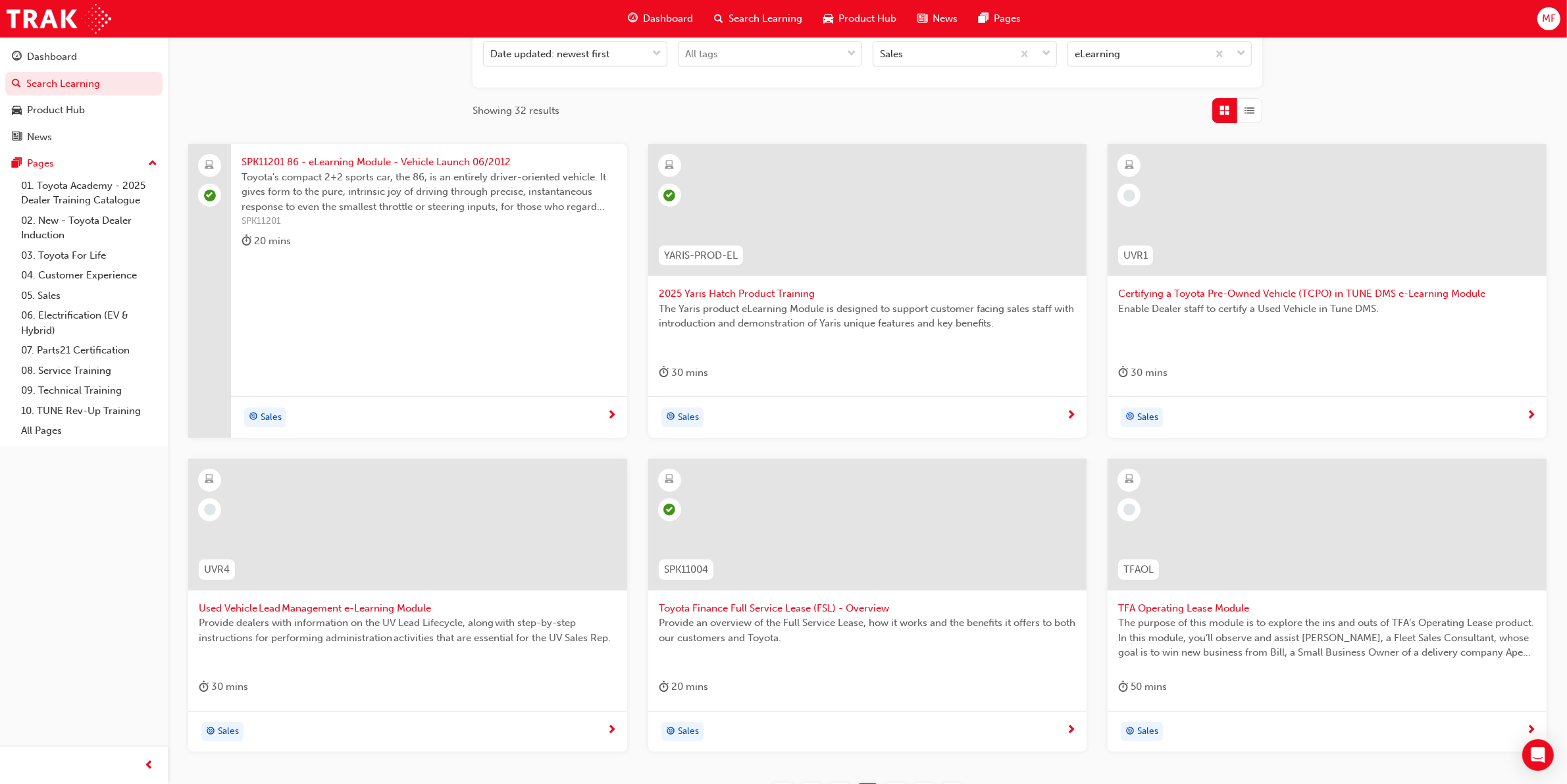
scroll to position [360, 0]
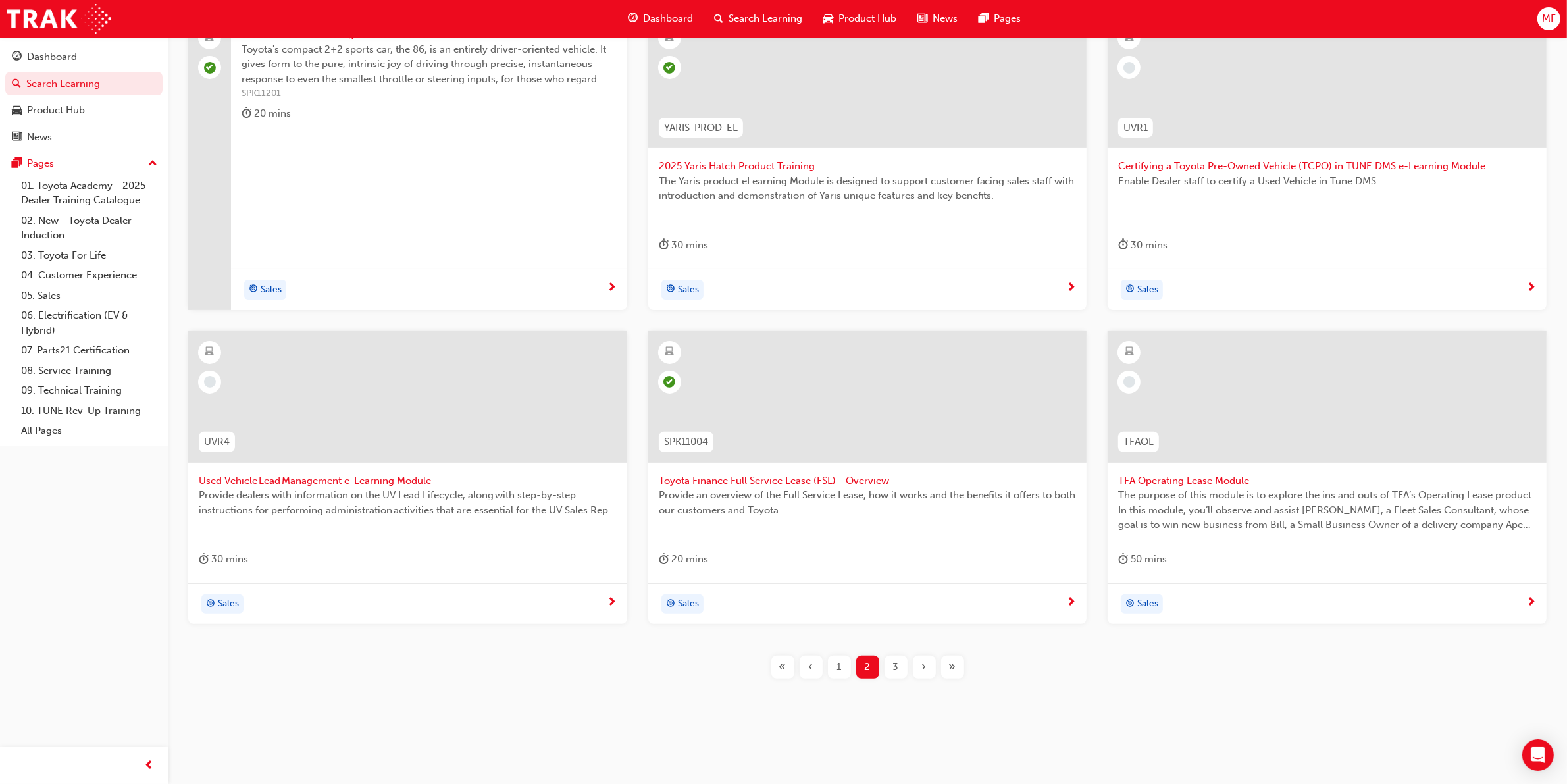
click at [894, 666] on span "3" at bounding box center [896, 666] width 6 height 15
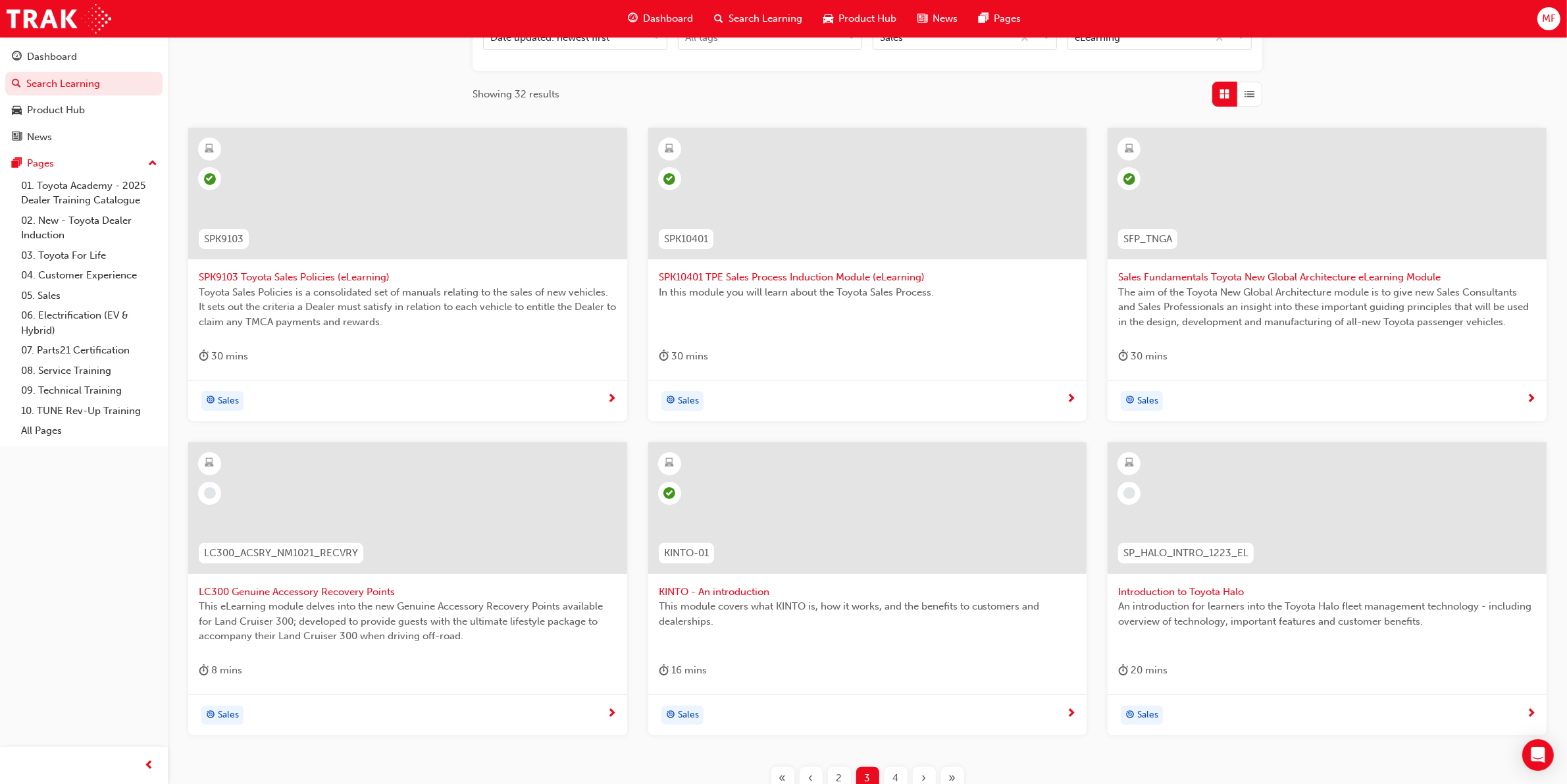
scroll to position [259, 0]
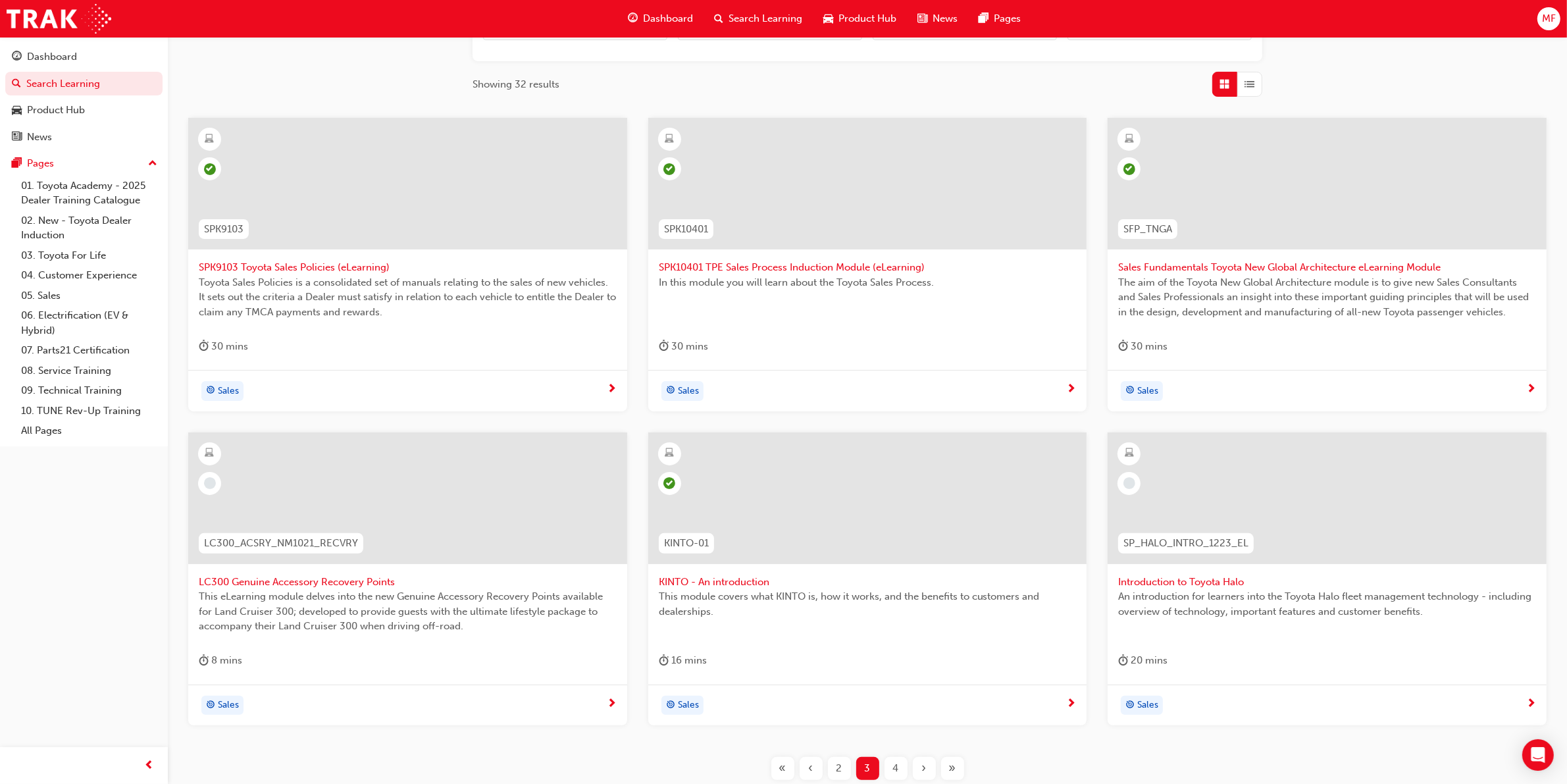
click at [294, 580] on span "LC300 Genuine Accessory Recovery Points" at bounding box center [408, 582] width 418 height 15
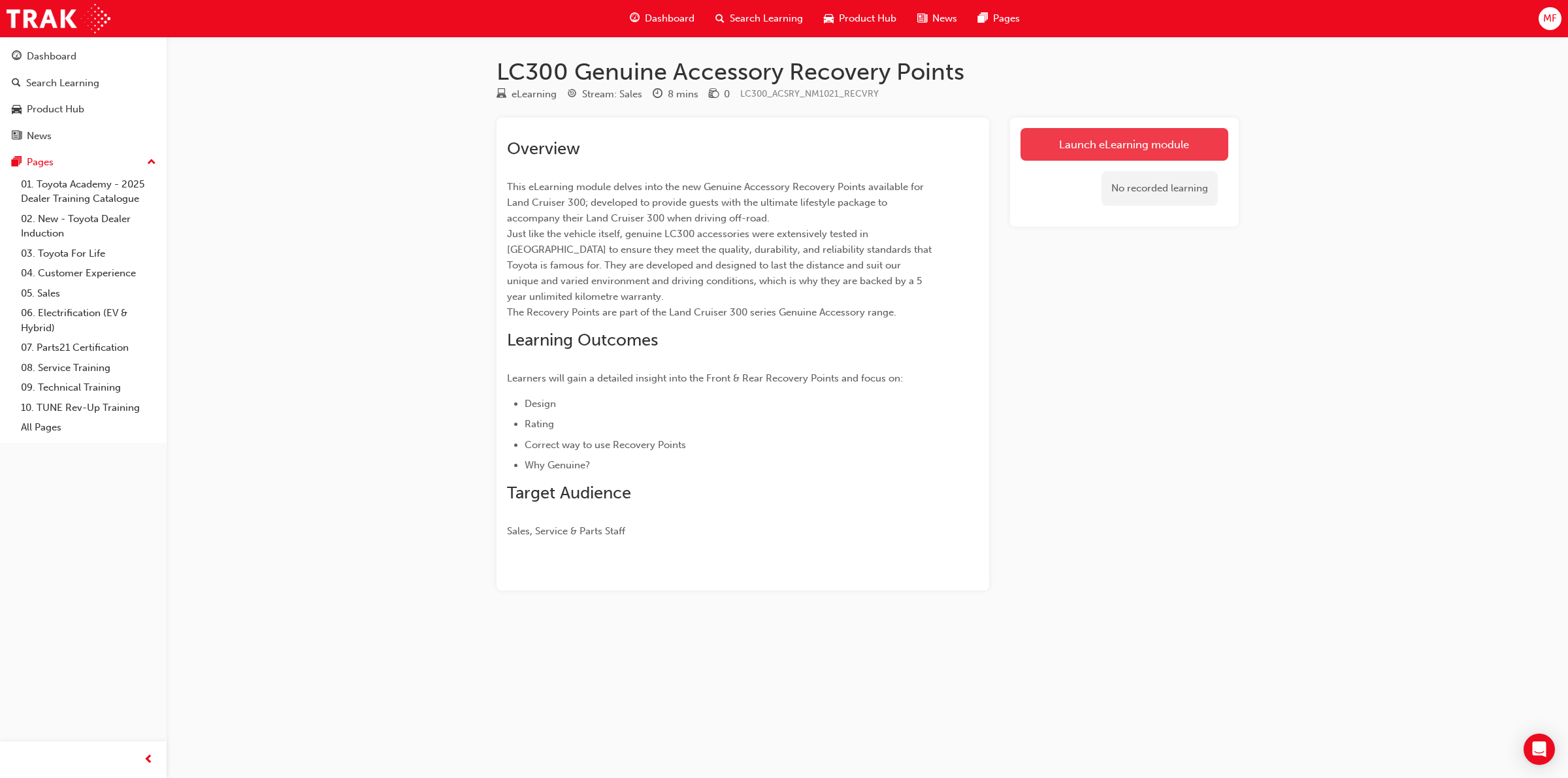
click at [1118, 139] on link "Launch eLearning module" at bounding box center [1124, 144] width 208 height 33
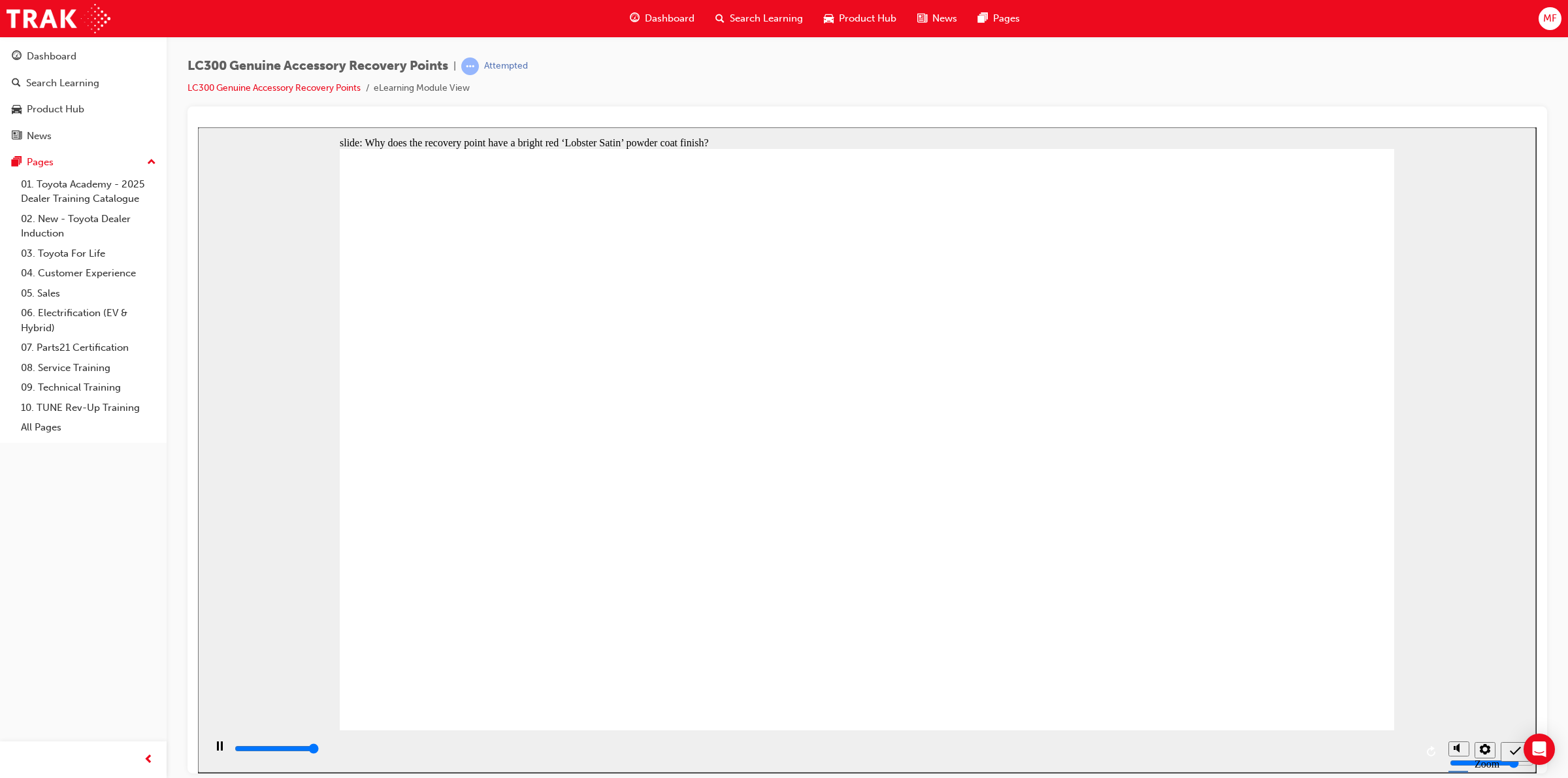
type input "6000"
radio input "false"
radio input "true"
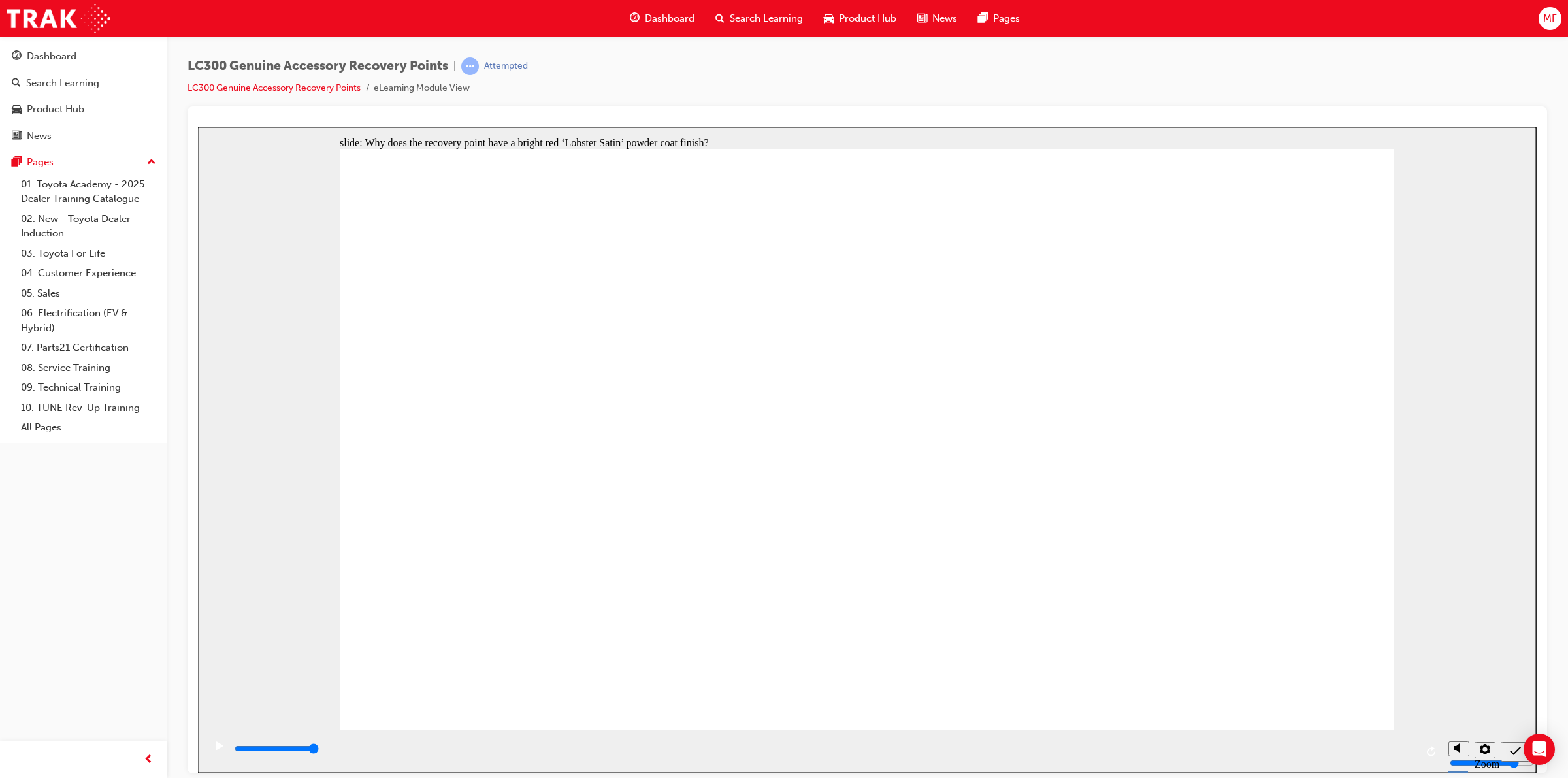
radio input "true"
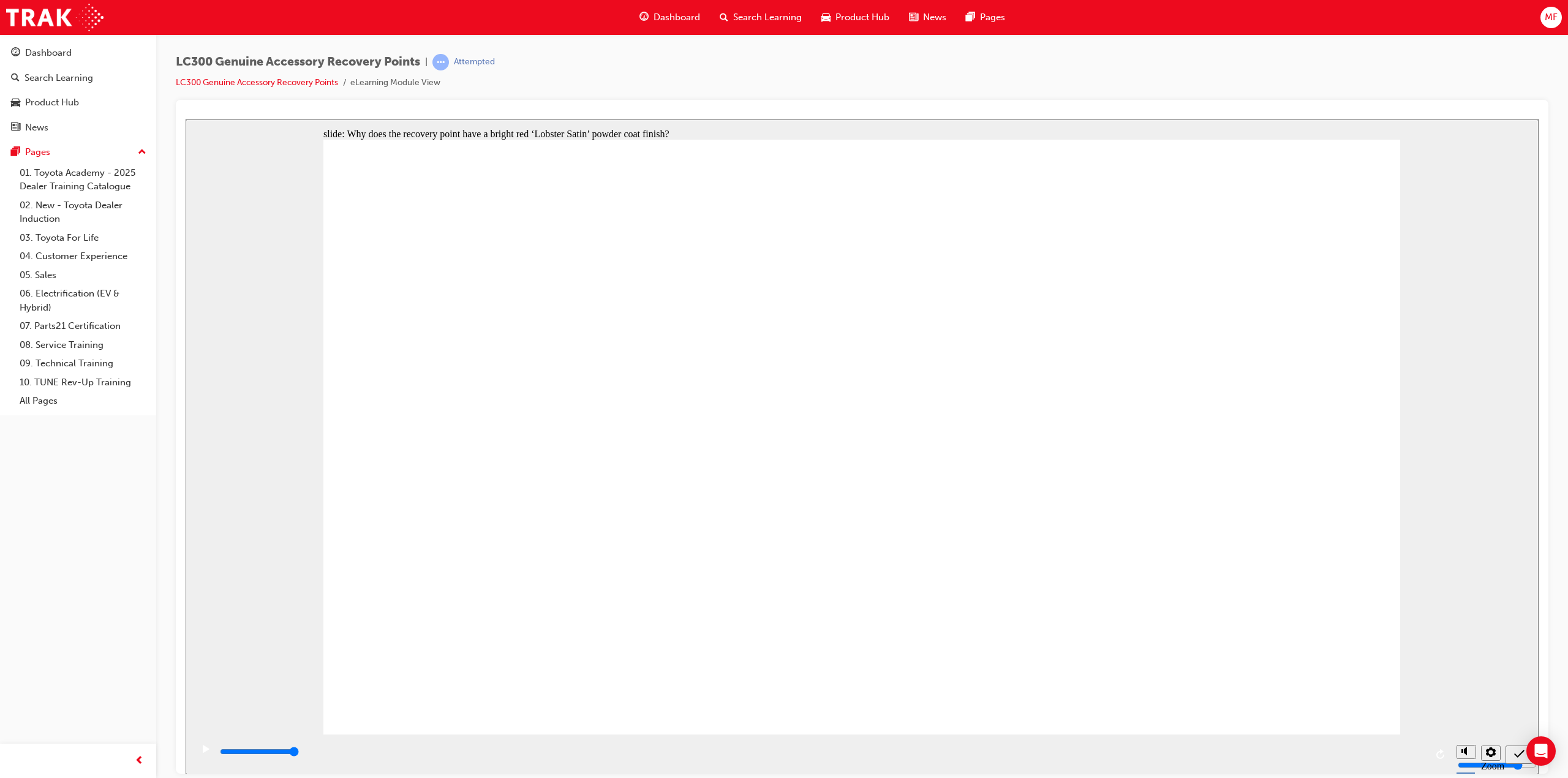
type input "6000"
radio input "true"
type input "6000"
radio input "true"
type input "6000"
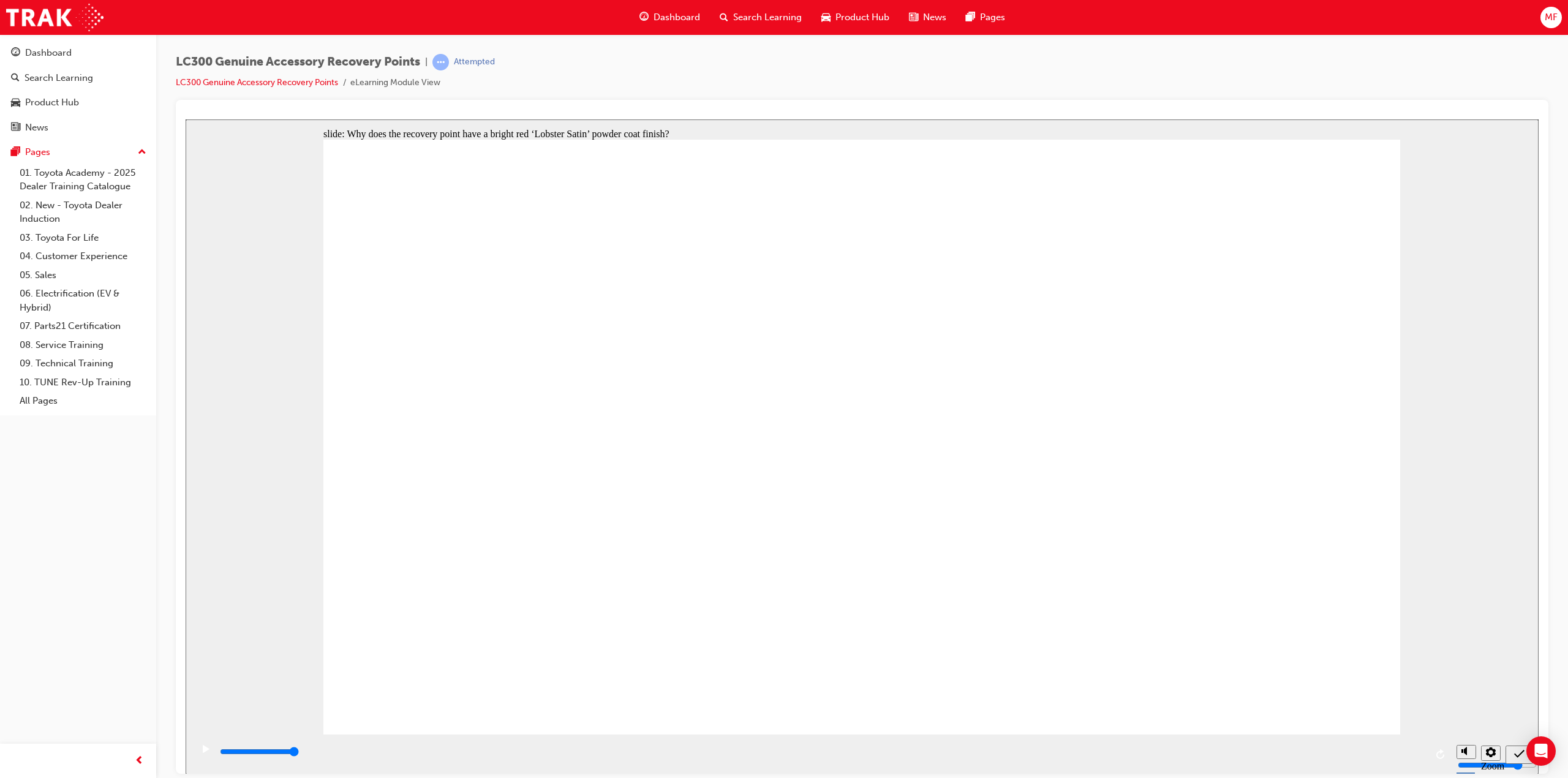
click at [1430, 729] on div "playback controls" at bounding box center [821, 754] width 1258 height 40
radio input "true"
click at [1469, 729] on icon "submit" at bounding box center [1519, 754] width 11 height 11
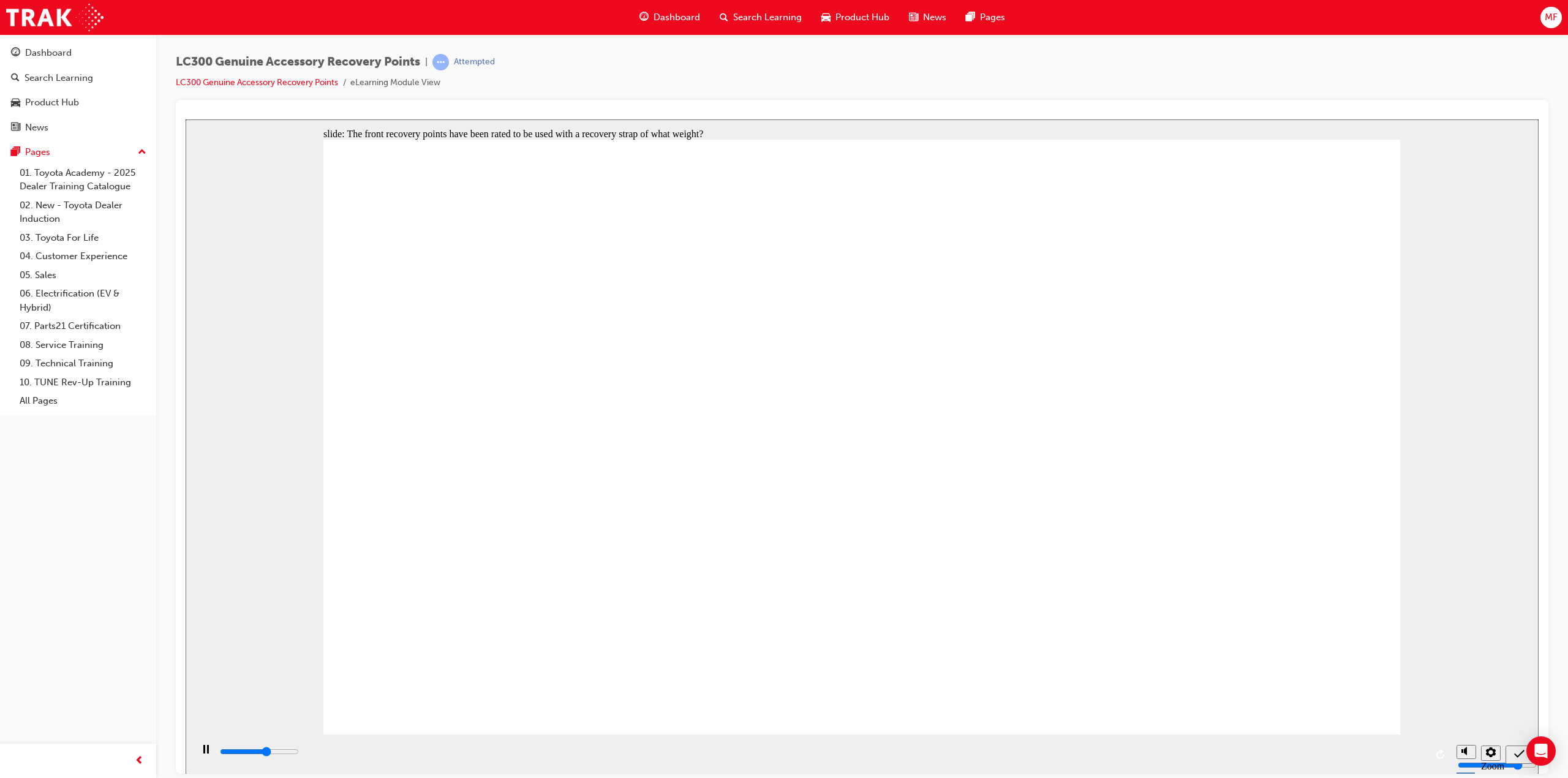
type input "3000"
radio input "true"
click at [1469, 729] on icon "submit" at bounding box center [1519, 754] width 11 height 11
type input "5000"
